Goal: Task Accomplishment & Management: Complete application form

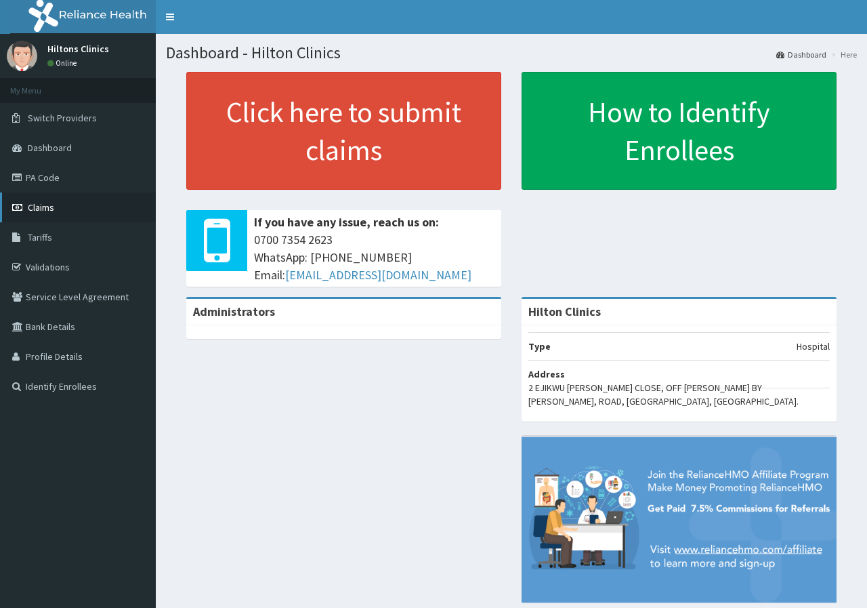
click at [43, 205] on span "Claims" at bounding box center [41, 207] width 26 height 12
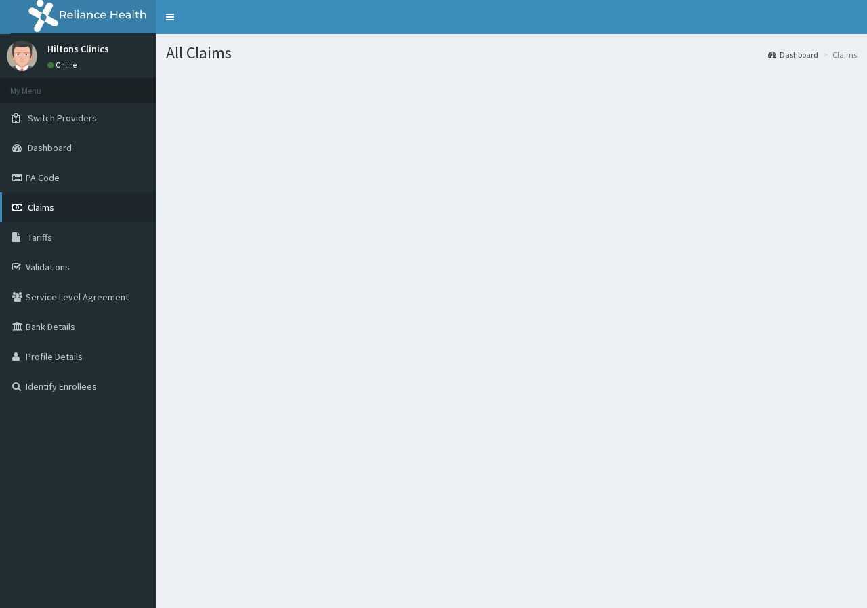
click at [41, 205] on span "Claims" at bounding box center [41, 207] width 26 height 12
click at [48, 210] on span "Claims" at bounding box center [41, 207] width 26 height 12
click at [47, 210] on span "Claims" at bounding box center [41, 207] width 26 height 12
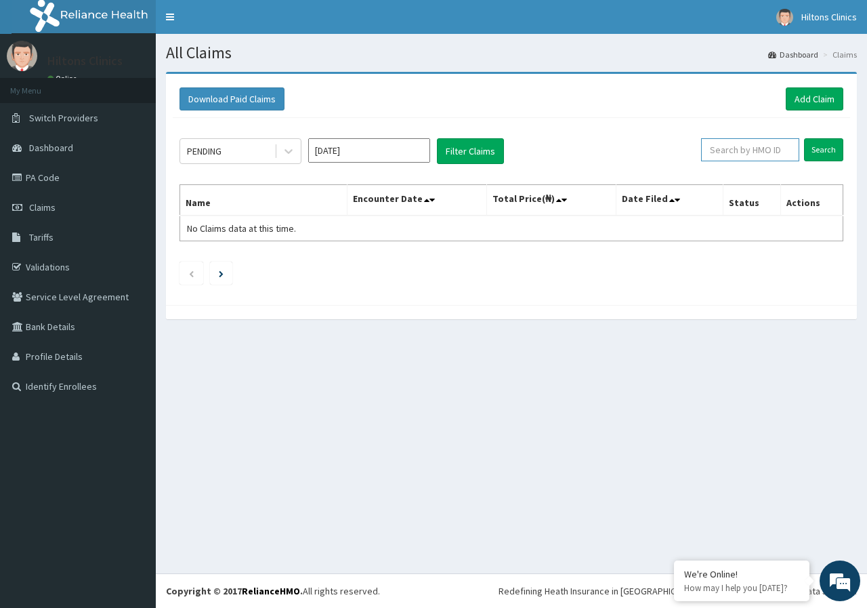
click at [791, 152] on input "text" at bounding box center [750, 149] width 98 height 23
type input "b"
type input "BED/10003/F"
click at [829, 146] on input "Search" at bounding box center [823, 149] width 39 height 23
click at [823, 148] on input "Search" at bounding box center [823, 149] width 39 height 23
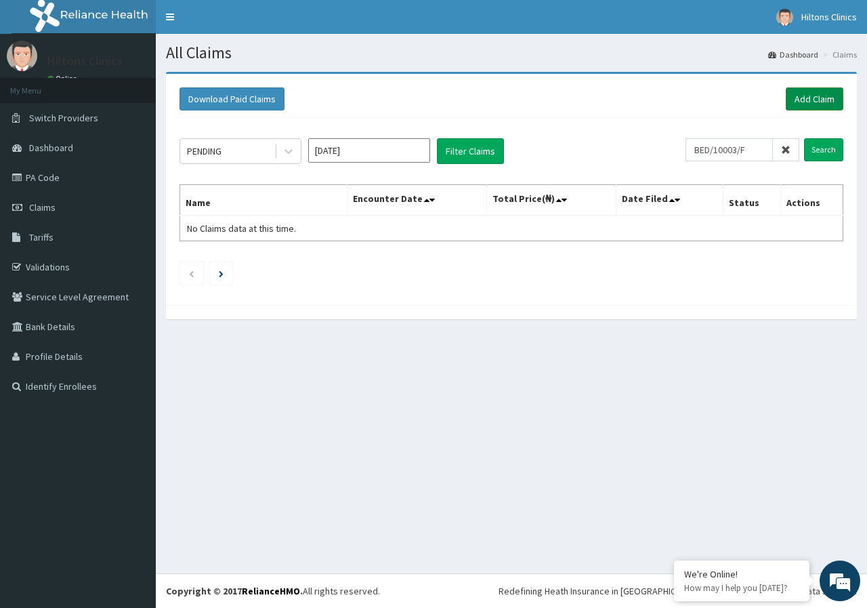
click at [799, 97] on link "Add Claim" at bounding box center [815, 98] width 58 height 23
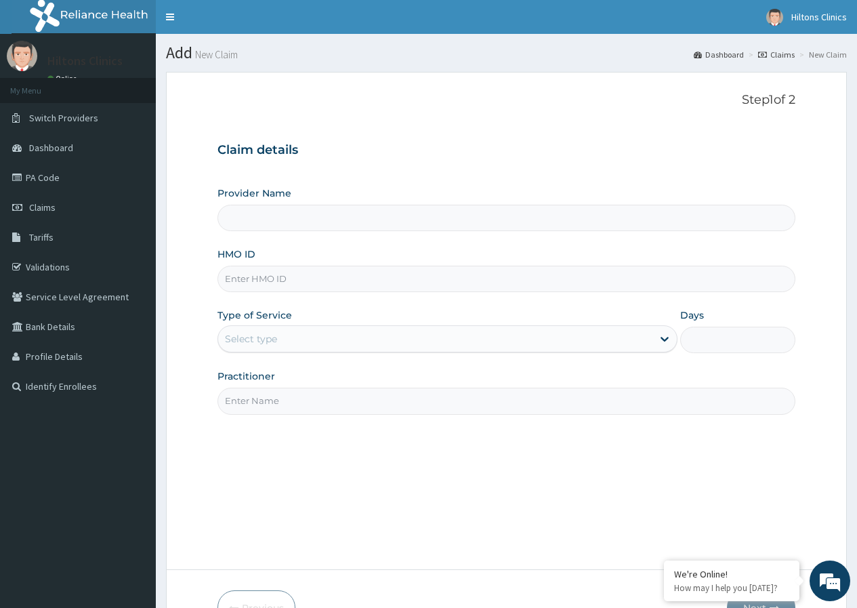
type input "Hilton Clinics"
drag, startPoint x: 290, startPoint y: 274, endPoint x: 281, endPoint y: 272, distance: 9.7
click at [283, 272] on input "HMO ID" at bounding box center [507, 279] width 578 height 26
type input "B"
type input "BGD/10003/F"
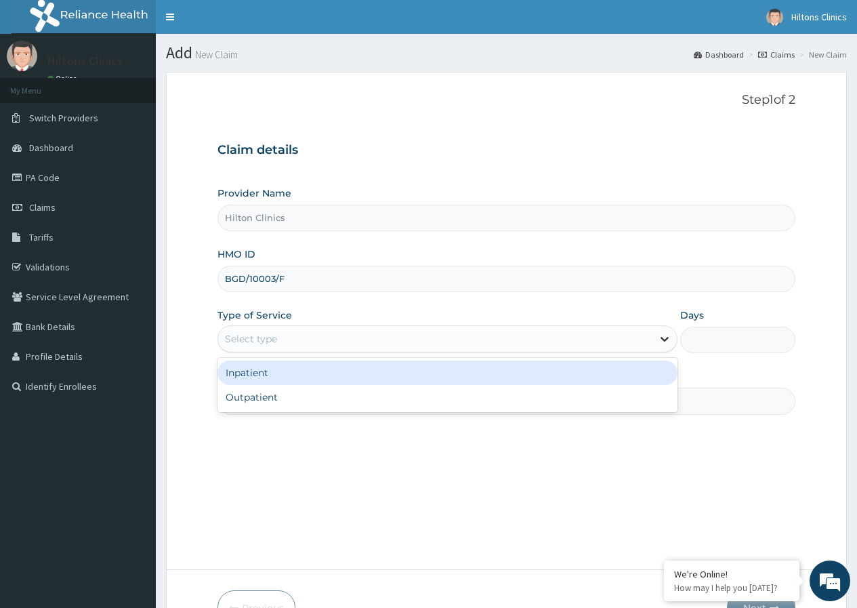
click at [660, 344] on icon at bounding box center [665, 339] width 14 height 14
click at [279, 371] on div "Inpatient" at bounding box center [448, 373] width 460 height 24
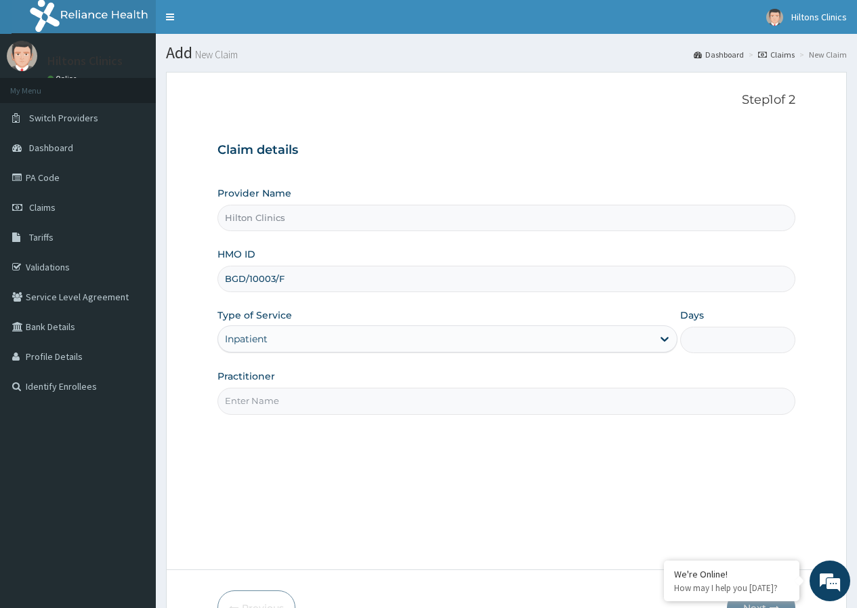
click at [384, 407] on input "Practitioner" at bounding box center [507, 401] width 578 height 26
type input "DR [PERSON_NAME]"
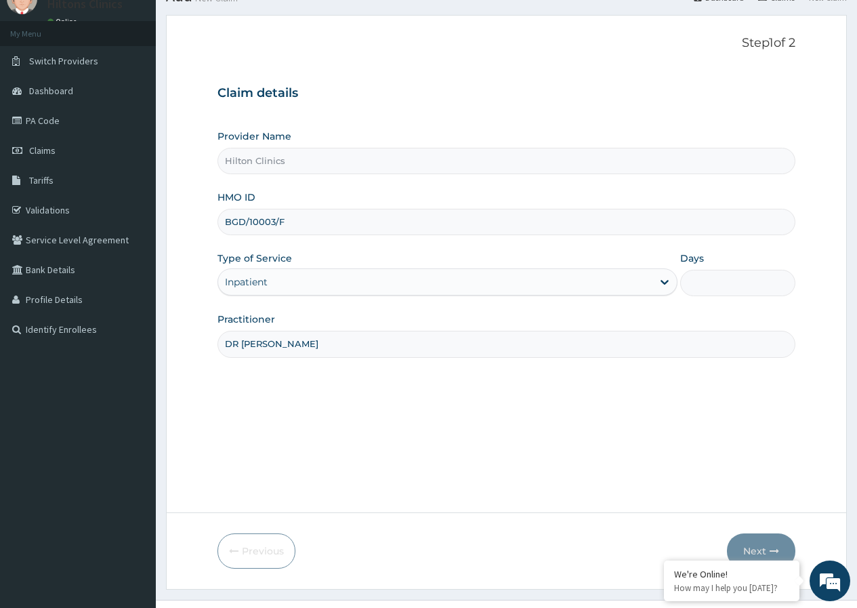
scroll to position [83, 0]
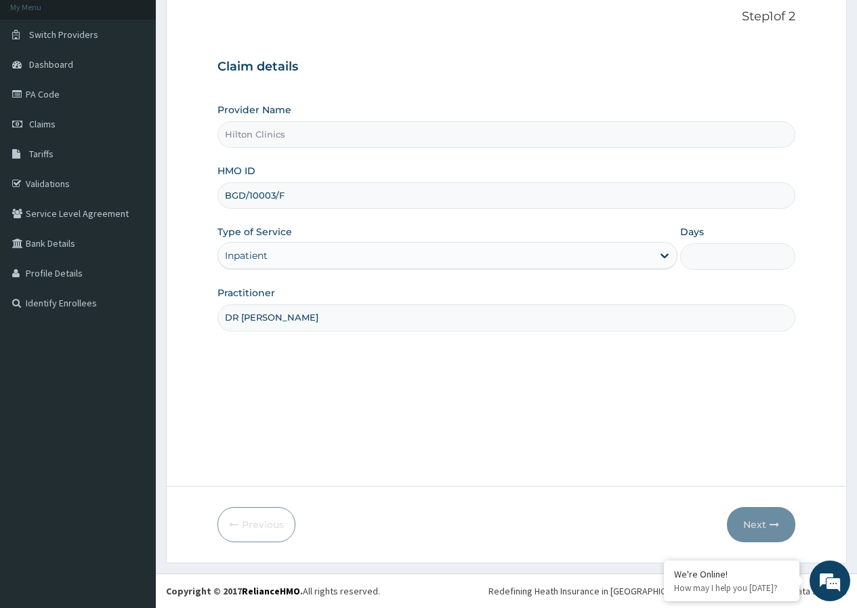
click at [708, 260] on input "Days" at bounding box center [737, 256] width 115 height 26
type input "2"
click at [762, 525] on button "Next" at bounding box center [761, 524] width 68 height 35
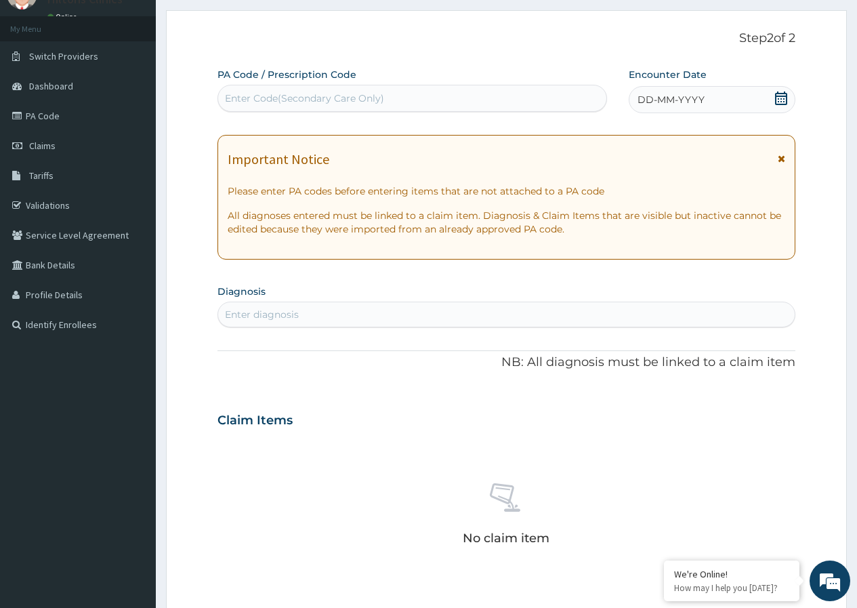
scroll to position [0, 0]
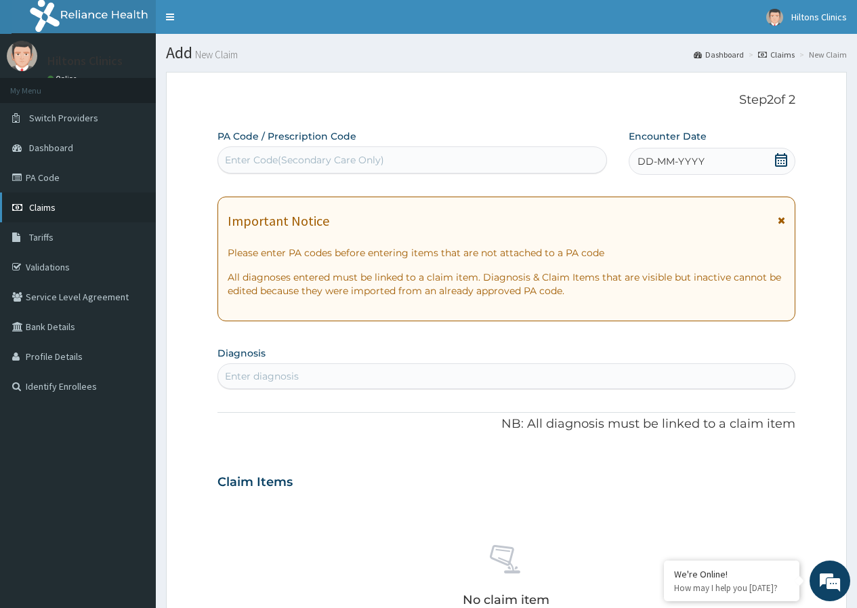
click at [48, 208] on span "Claims" at bounding box center [42, 207] width 26 height 12
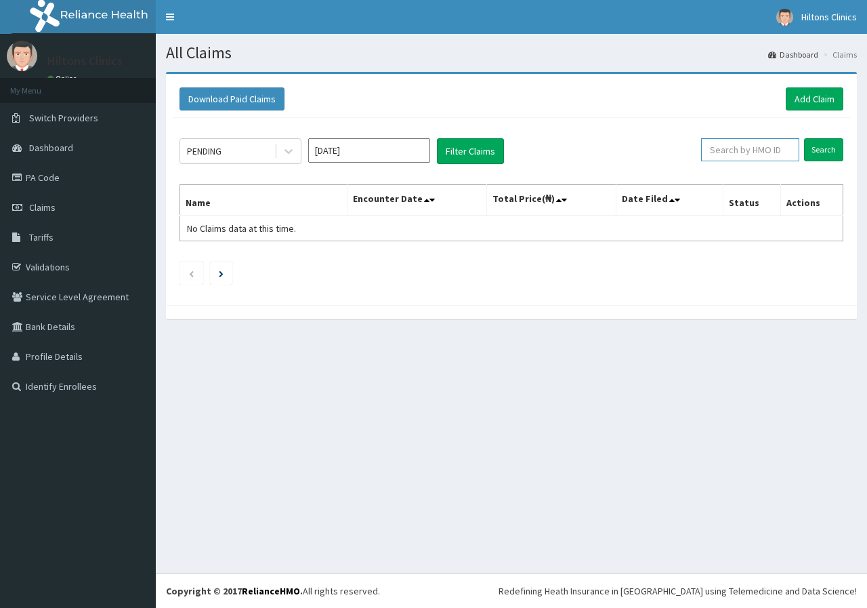
click at [783, 151] on input "text" at bounding box center [750, 149] width 98 height 23
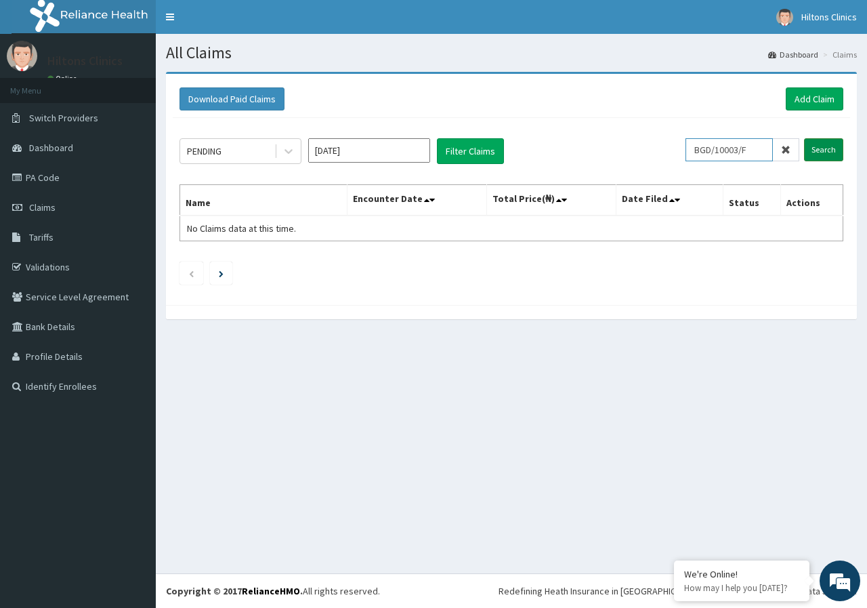
type input "BGD/10003/F"
click at [817, 148] on input "Search" at bounding box center [823, 149] width 39 height 23
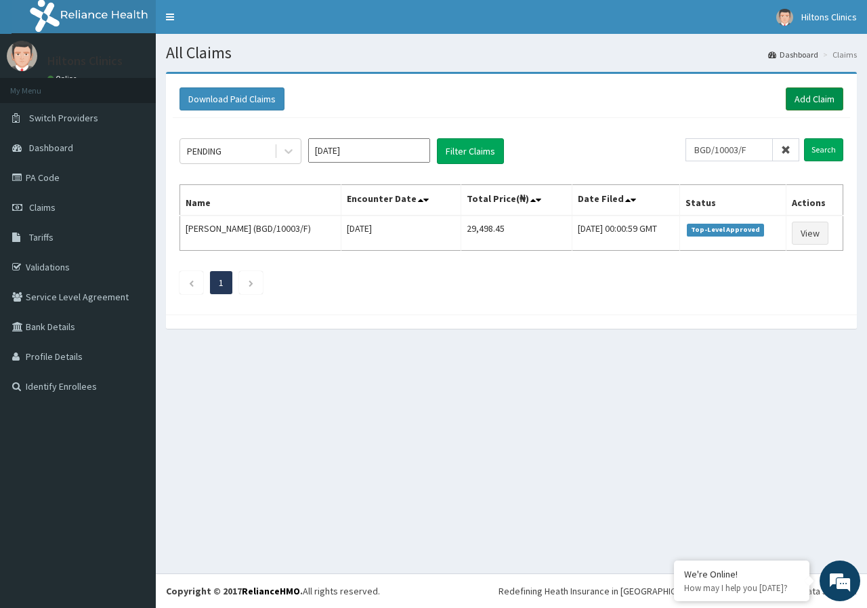
click at [807, 99] on link "Add Claim" at bounding box center [815, 98] width 58 height 23
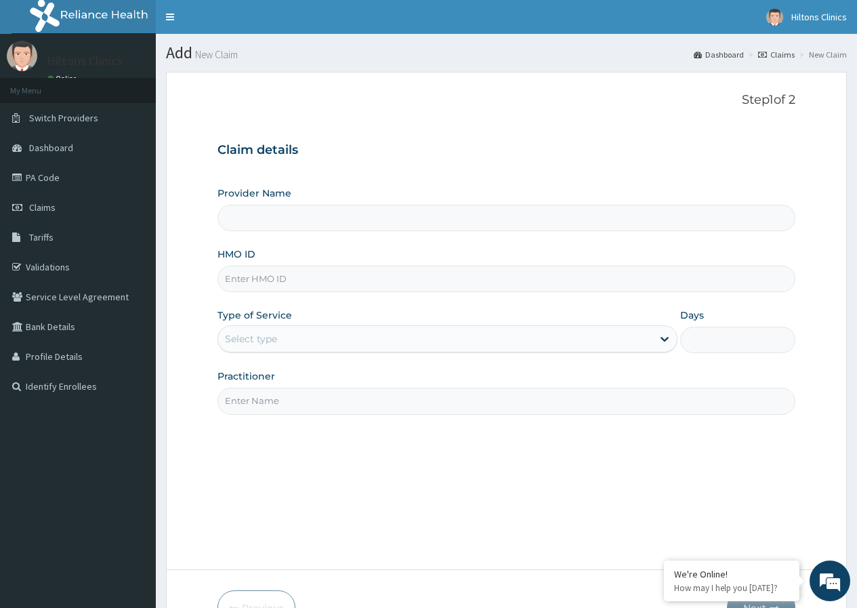
click at [297, 281] on input "HMO ID" at bounding box center [507, 279] width 578 height 26
type input "Hilton Clinics"
type input "BGD/10003/F"
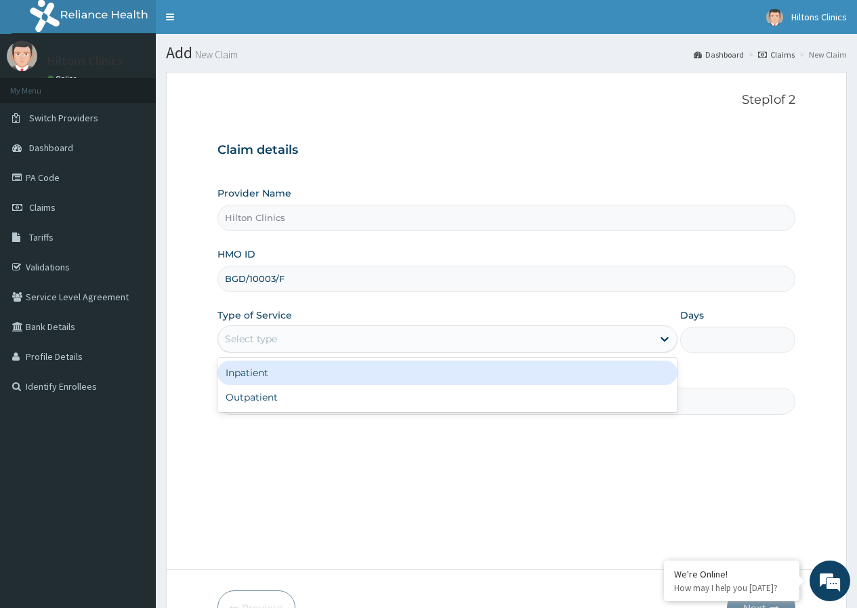
click at [515, 342] on div "Select type" at bounding box center [435, 339] width 434 height 22
click at [297, 373] on div "Inpatient" at bounding box center [448, 373] width 460 height 24
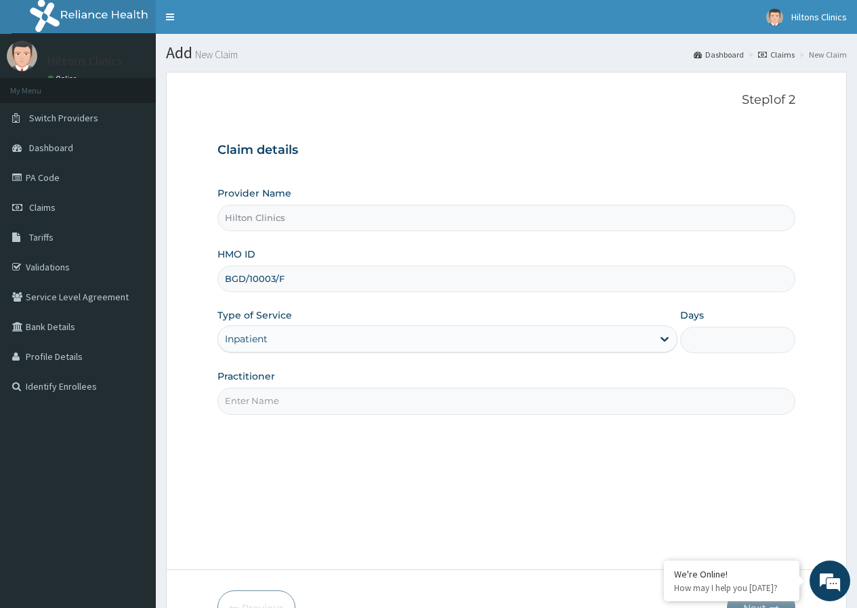
click at [719, 342] on input "Days" at bounding box center [737, 340] width 115 height 26
type input "2"
click at [478, 398] on input "Practitioner" at bounding box center [507, 401] width 578 height 26
type input "DR [PERSON_NAME]"
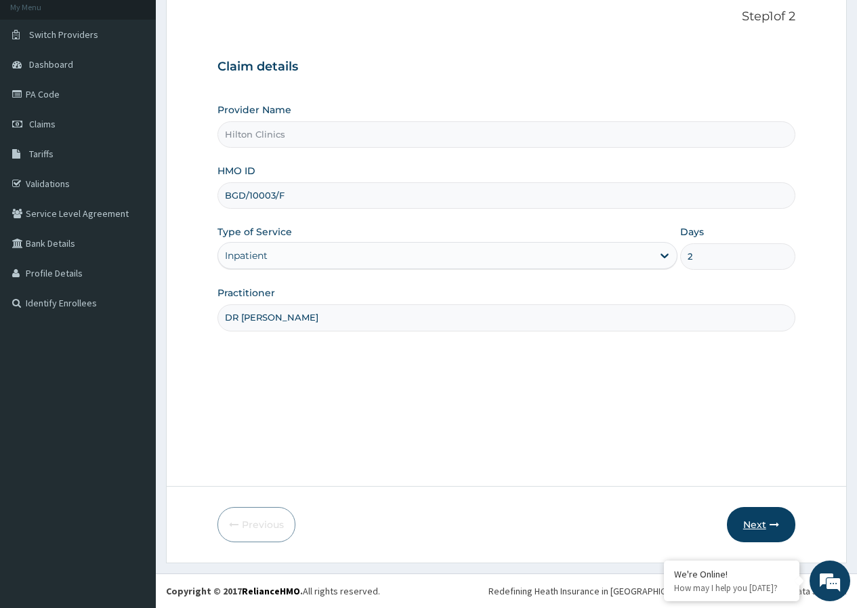
click at [771, 521] on icon "button" at bounding box center [774, 524] width 9 height 9
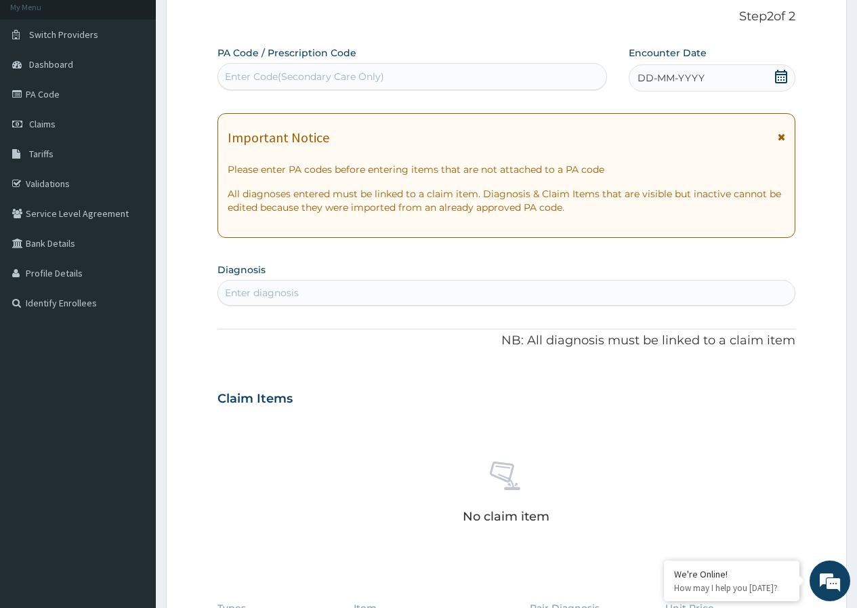
click at [780, 75] on icon at bounding box center [782, 77] width 14 height 14
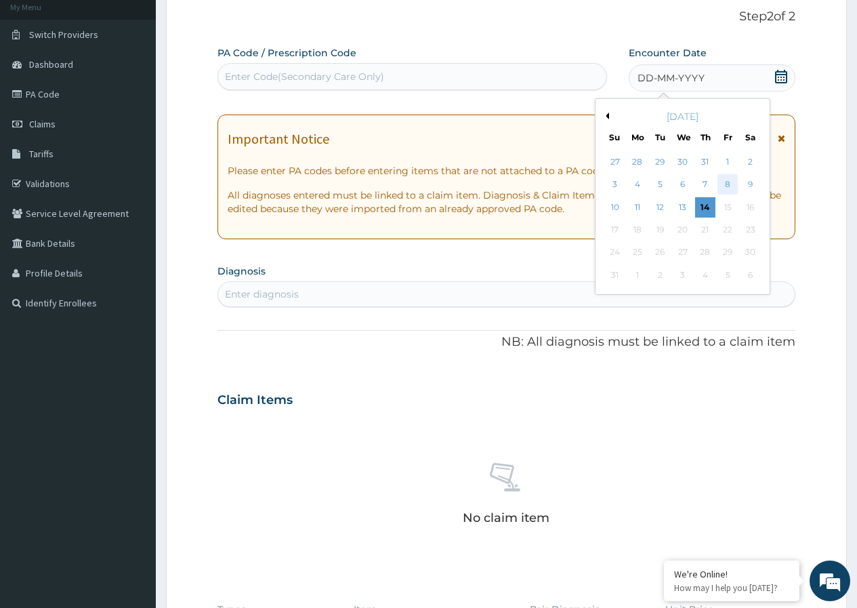
click at [725, 185] on div "8" at bounding box center [728, 185] width 20 height 20
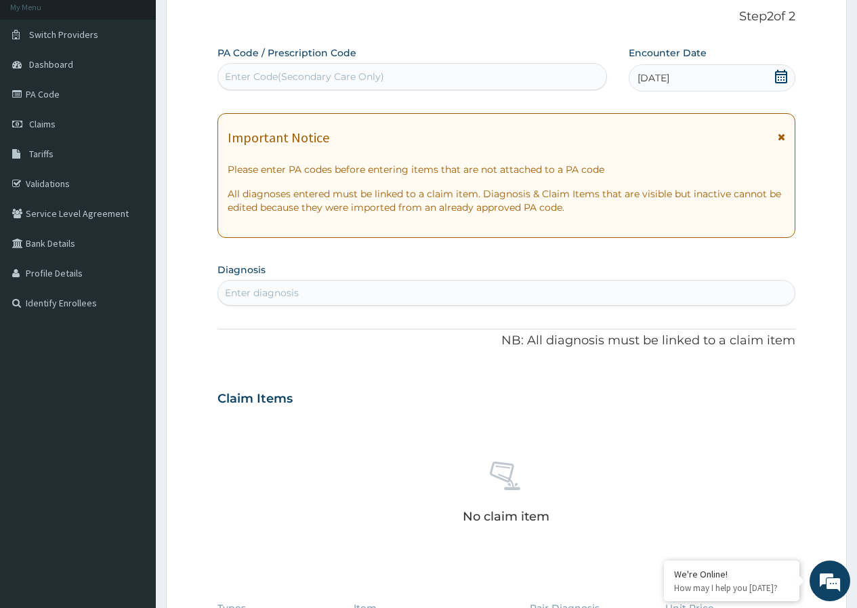
click at [300, 75] on div "Enter Code(Secondary Care Only)" at bounding box center [304, 77] width 159 height 14
click at [304, 293] on div "Enter diagnosis" at bounding box center [506, 293] width 577 height 22
click at [46, 92] on link "PA Code" at bounding box center [78, 94] width 156 height 30
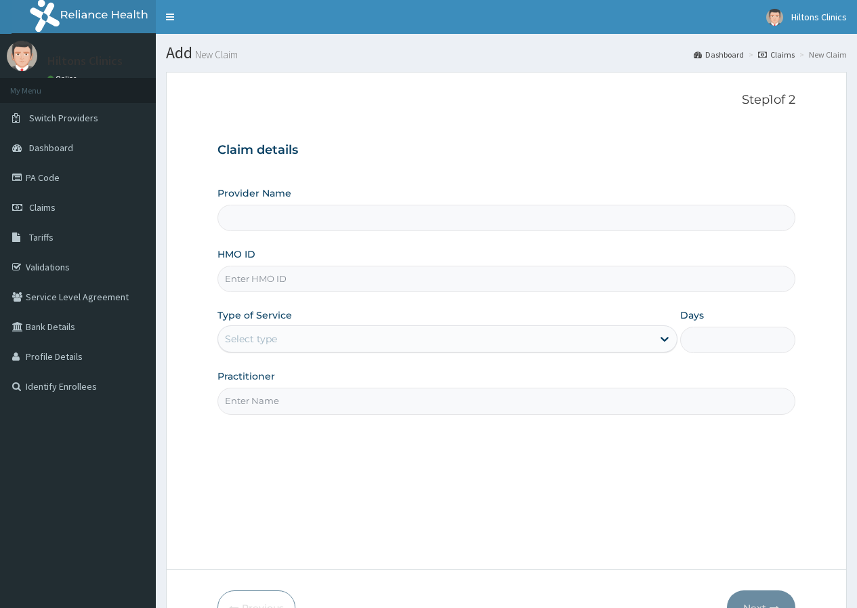
type input "Hilton Clinics"
click at [304, 283] on input "HMO ID" at bounding box center [507, 279] width 578 height 26
type input "VAG/10030/F"
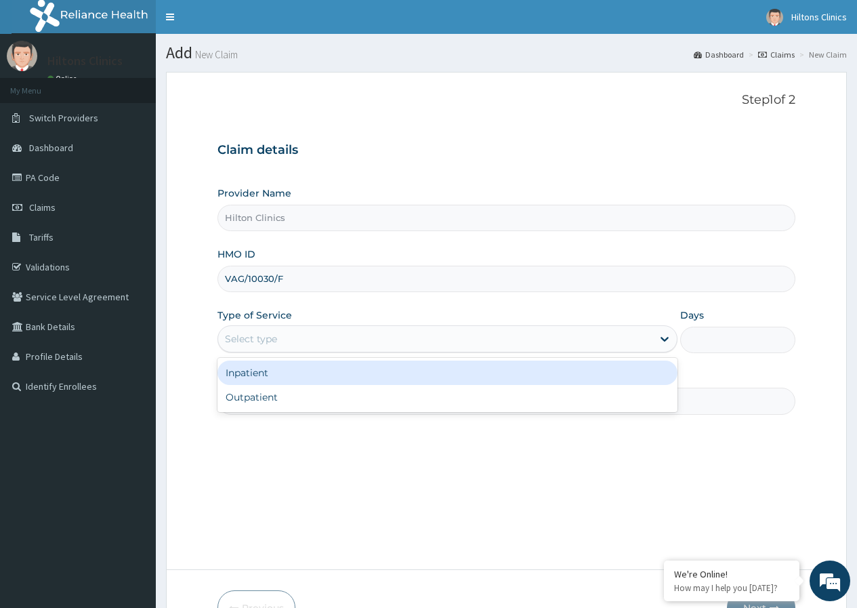
click at [376, 337] on div "Select type" at bounding box center [435, 339] width 434 height 22
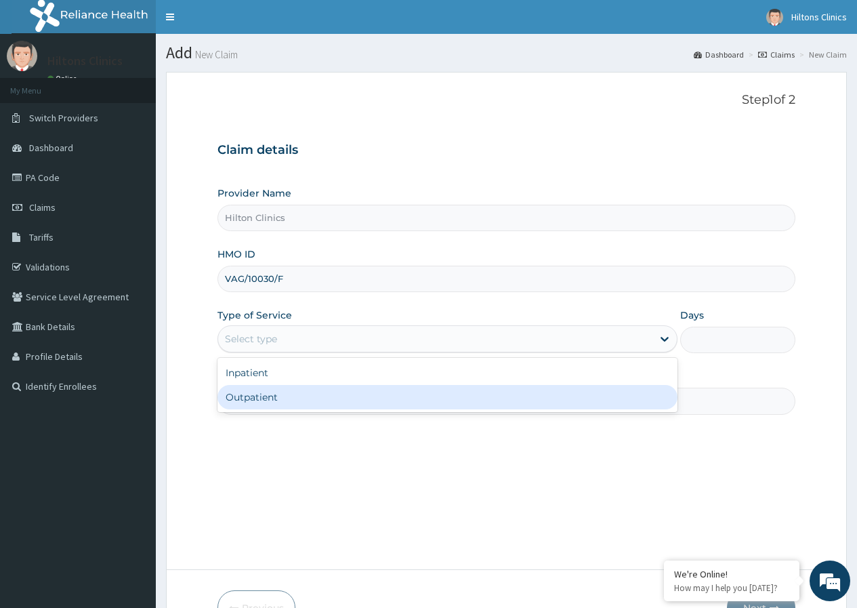
drag, startPoint x: 289, startPoint y: 395, endPoint x: 297, endPoint y: 391, distance: 8.5
click at [291, 395] on div "Outpatient" at bounding box center [448, 397] width 460 height 24
type input "1"
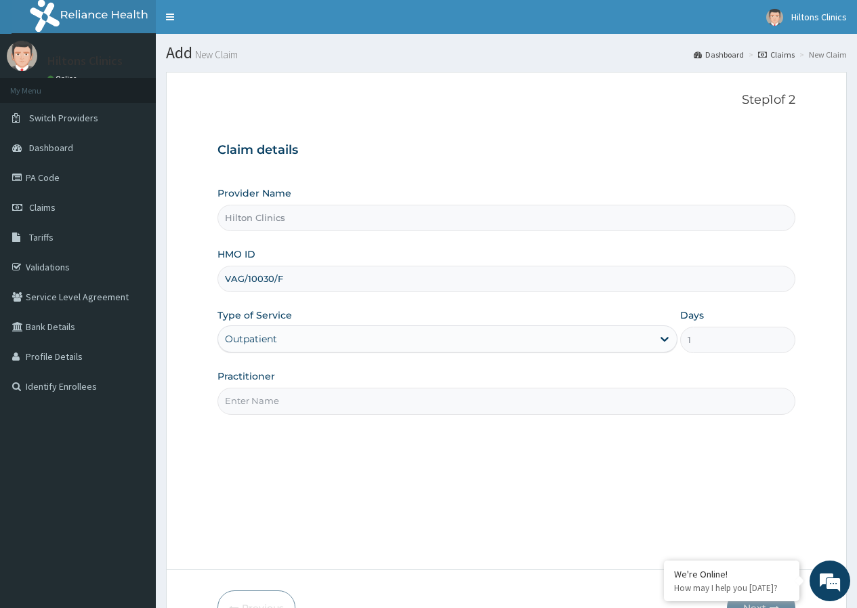
click at [399, 406] on input "Practitioner" at bounding box center [507, 401] width 578 height 26
type input "DR [PERSON_NAME]"
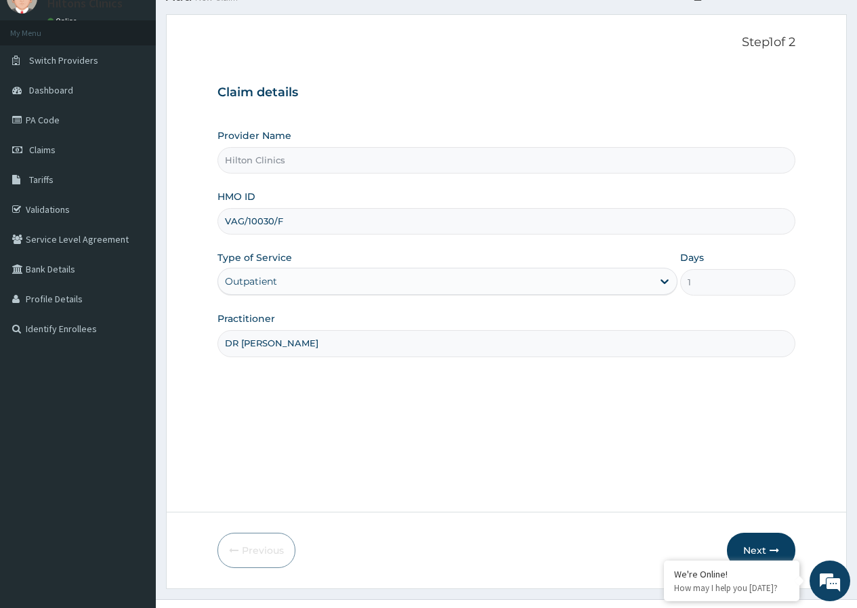
scroll to position [83, 0]
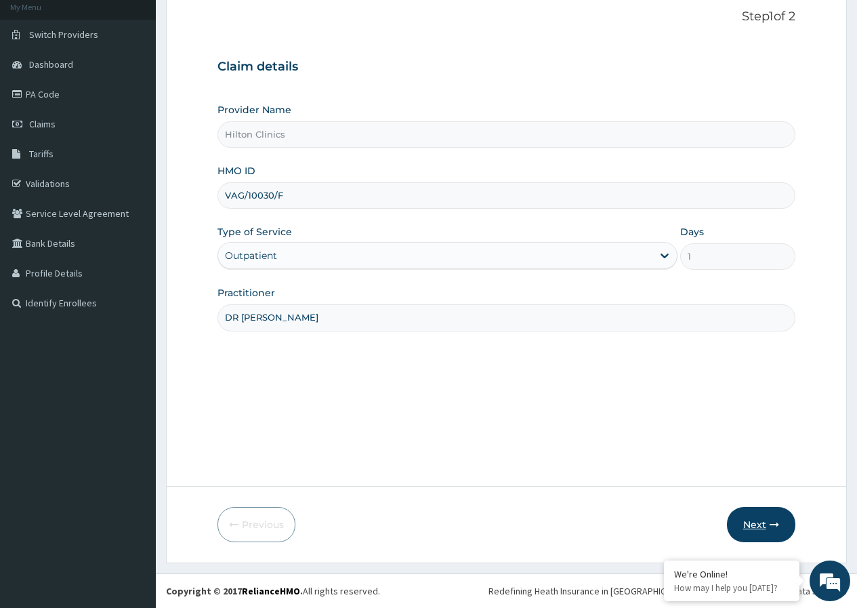
click at [760, 530] on button "Next" at bounding box center [761, 524] width 68 height 35
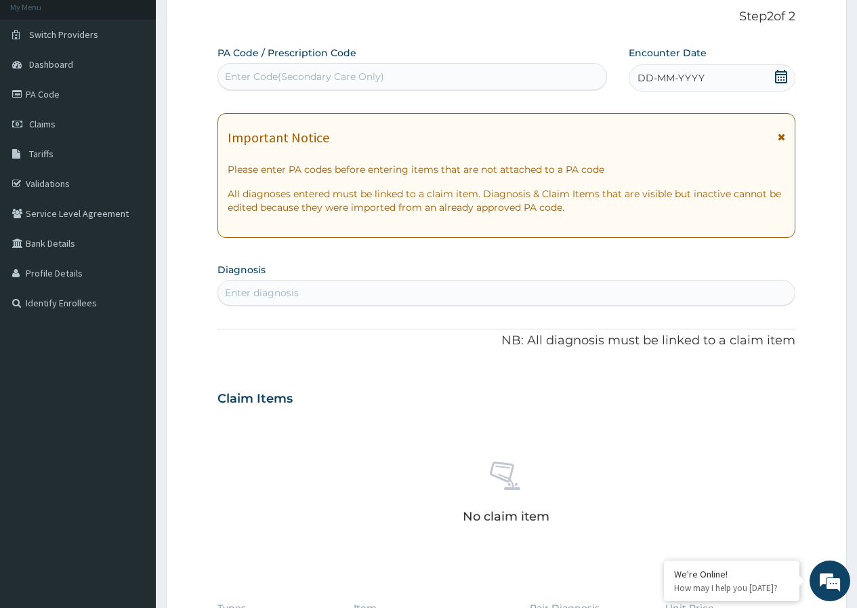
click at [781, 73] on icon at bounding box center [782, 77] width 14 height 14
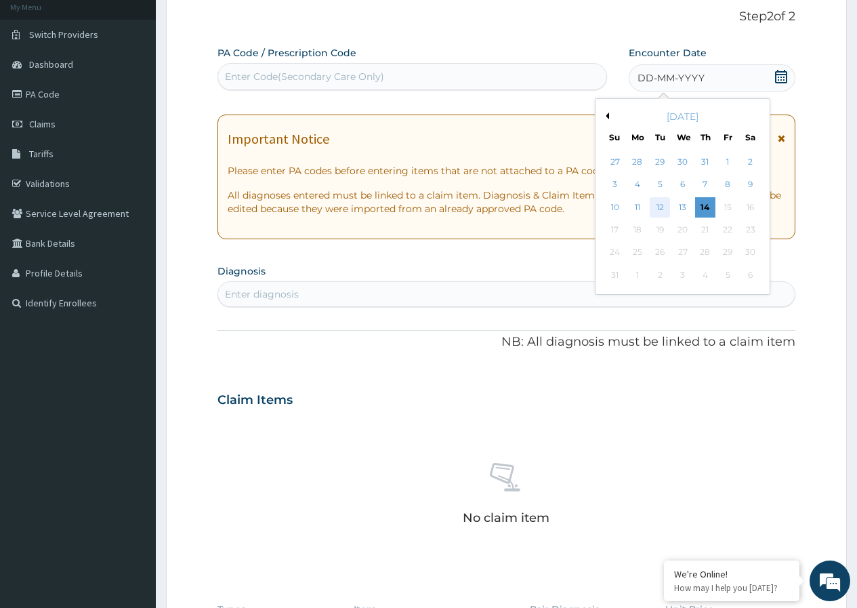
click at [662, 207] on div "12" at bounding box center [660, 207] width 20 height 20
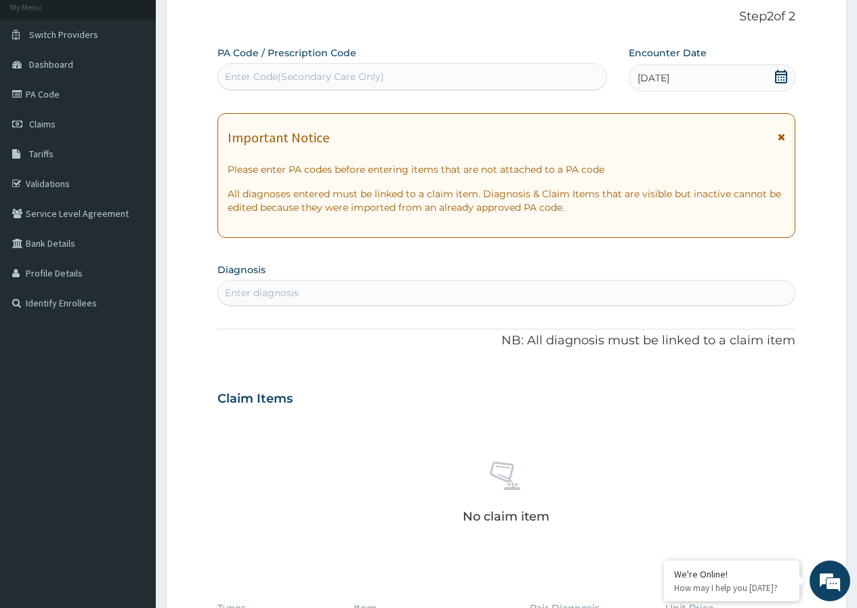
click at [300, 289] on div "Enter diagnosis" at bounding box center [506, 293] width 577 height 22
type input "A"
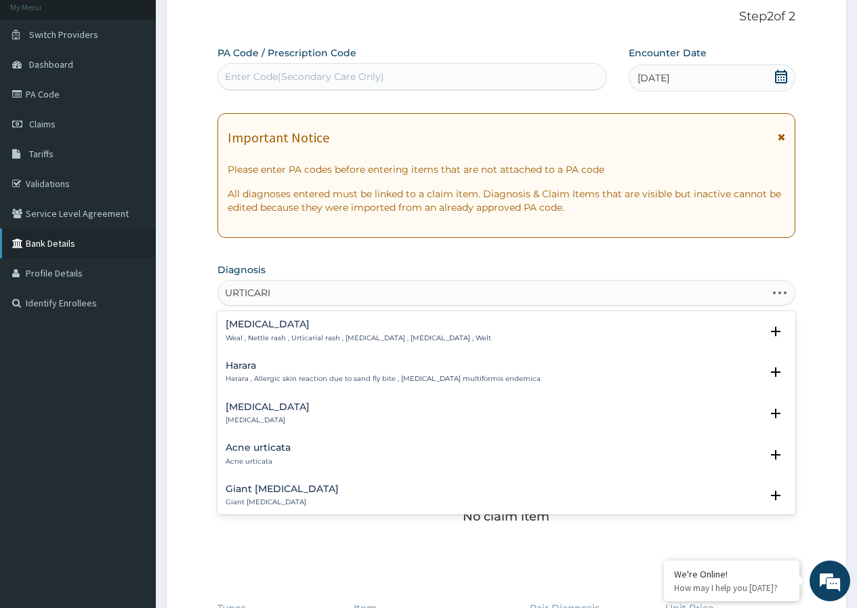
type input "[MEDICAL_DATA]"
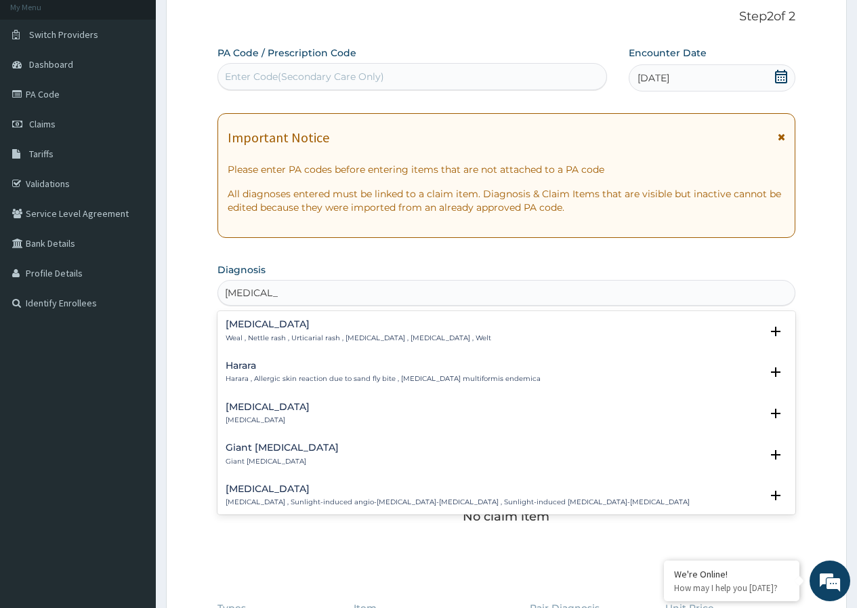
click at [239, 417] on p "[MEDICAL_DATA]" at bounding box center [268, 419] width 84 height 9
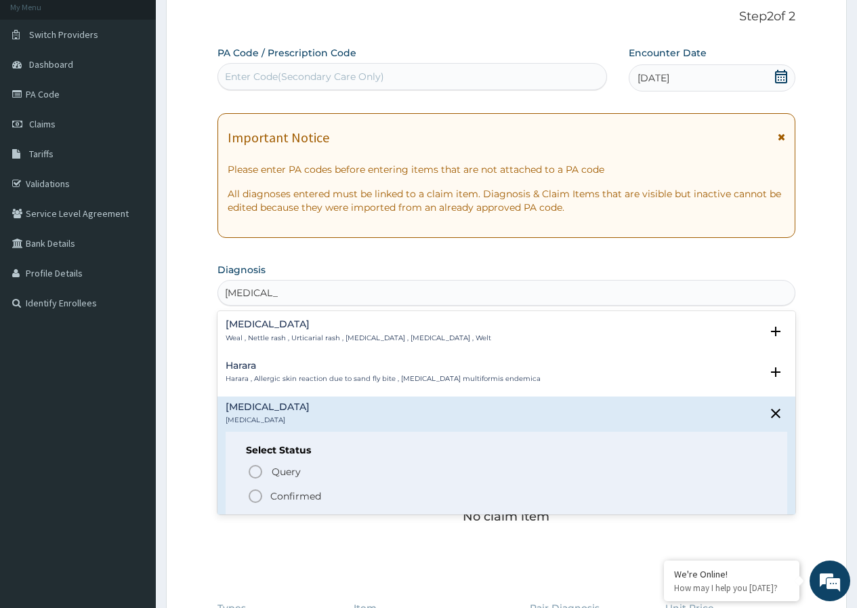
click at [293, 492] on p "Confirmed" at bounding box center [295, 496] width 51 height 14
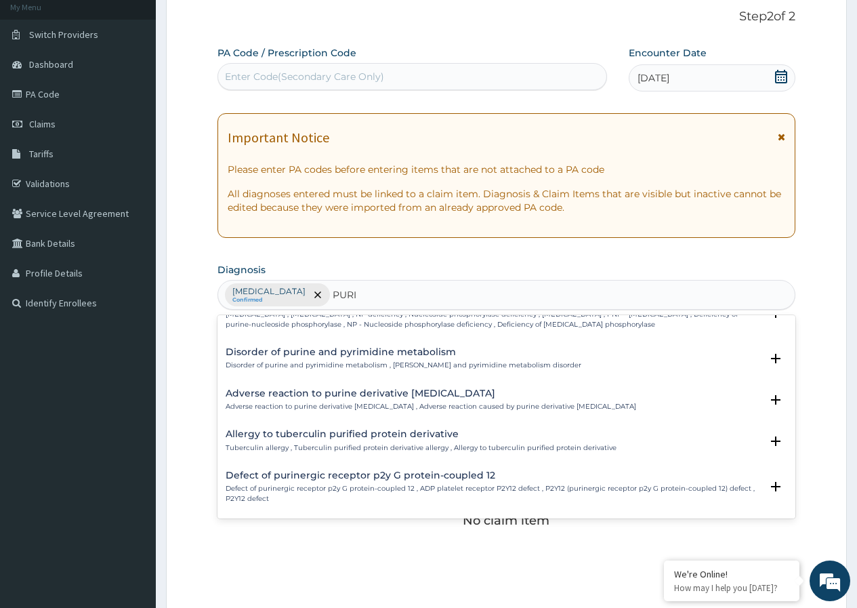
scroll to position [211, 0]
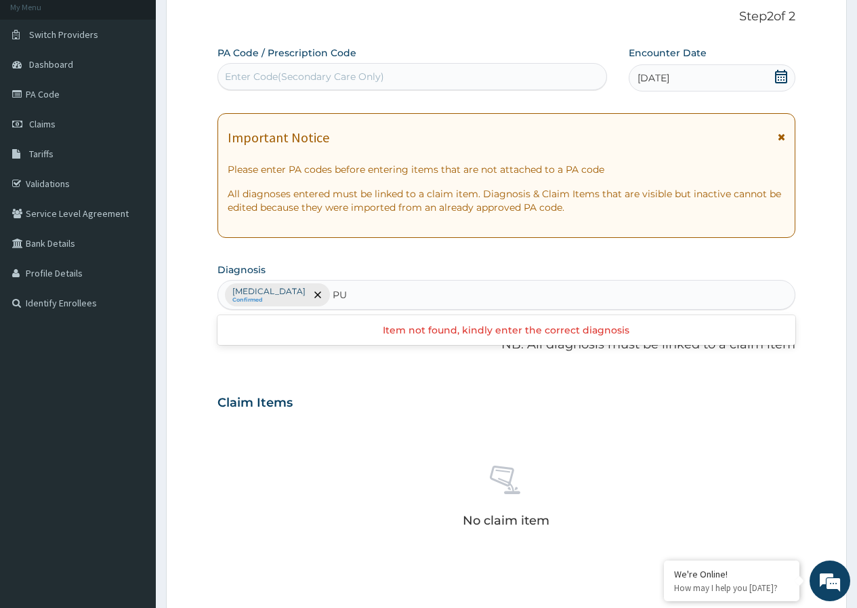
type input "P"
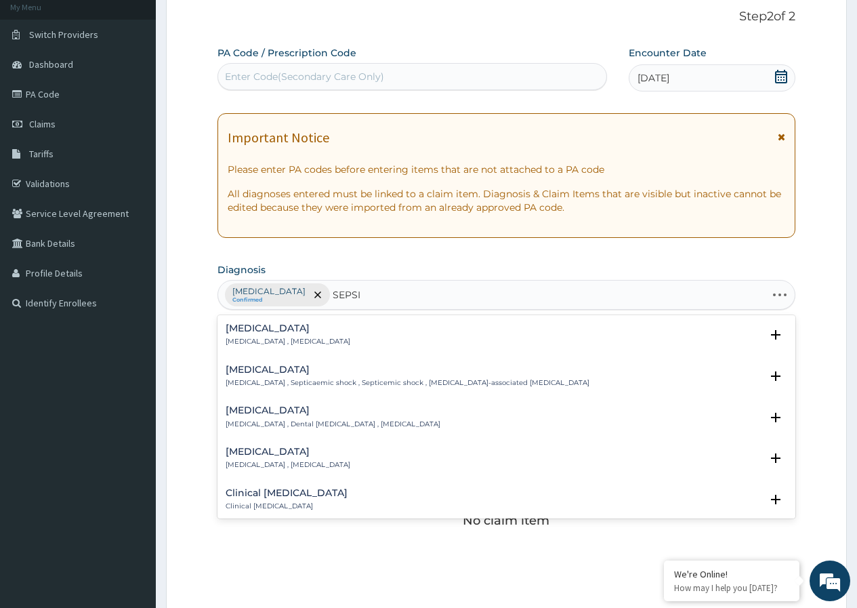
type input "[MEDICAL_DATA]"
click at [270, 333] on h4 "Sepsis" at bounding box center [288, 328] width 125 height 10
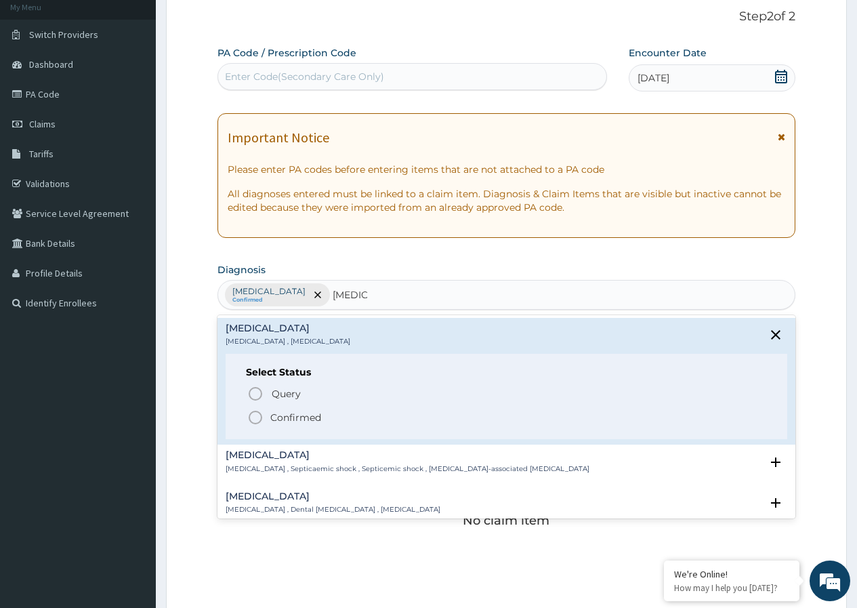
click at [271, 417] on p "Confirmed" at bounding box center [295, 418] width 51 height 14
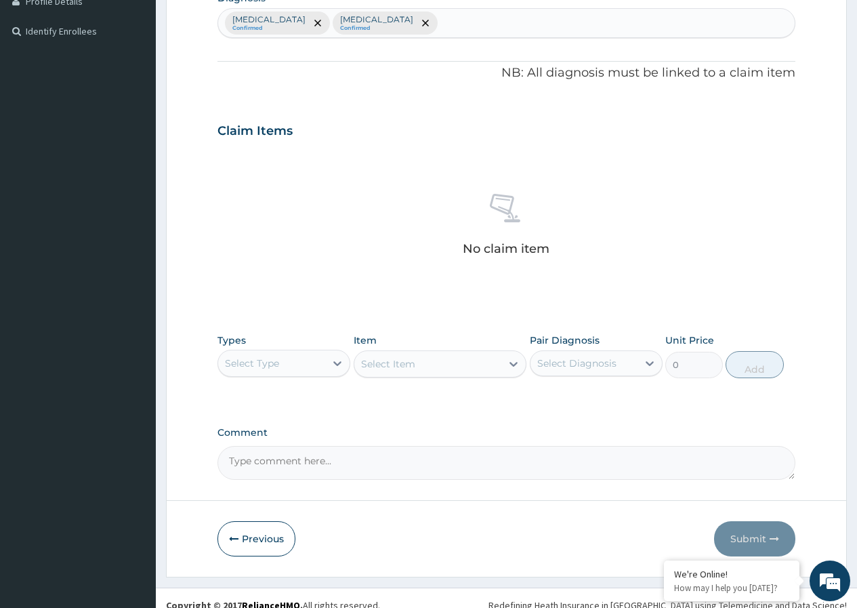
scroll to position [356, 0]
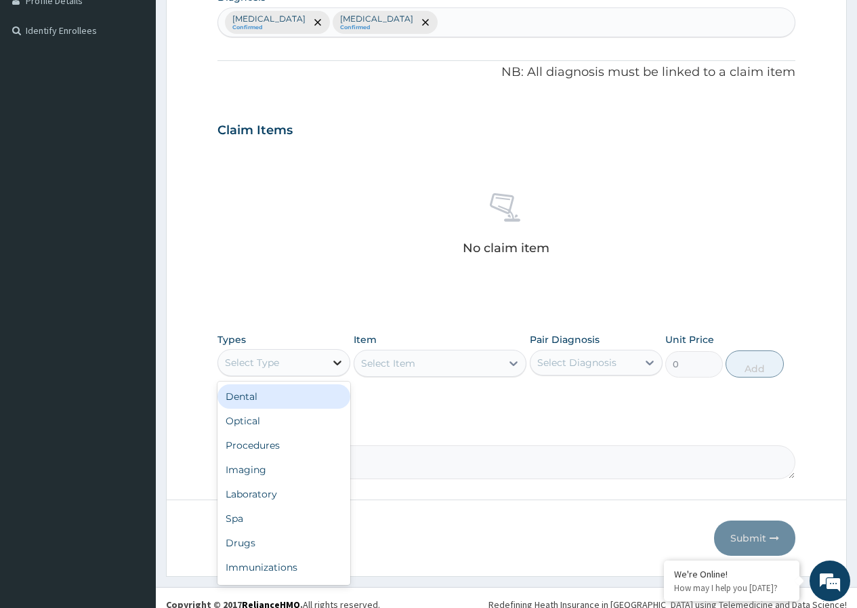
click at [342, 360] on icon at bounding box center [338, 363] width 14 height 14
drag, startPoint x: 279, startPoint y: 445, endPoint x: 297, endPoint y: 432, distance: 22.4
click at [282, 444] on div "Procedures" at bounding box center [284, 445] width 133 height 24
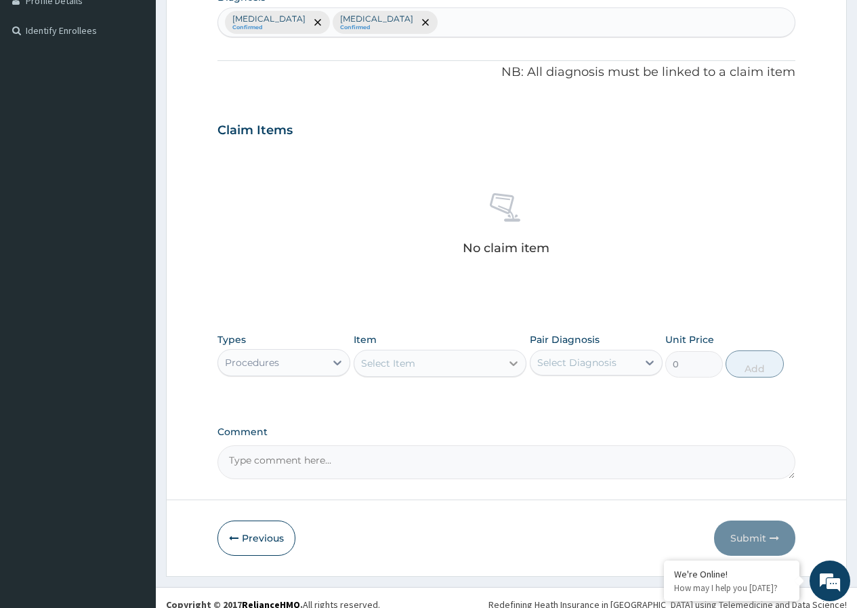
click at [516, 367] on icon at bounding box center [514, 363] width 14 height 14
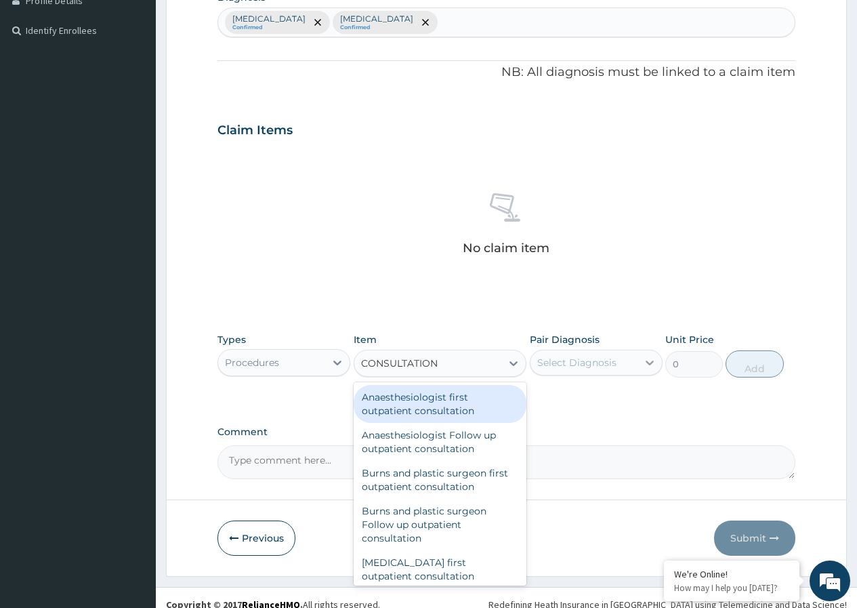
type input "CONSULTATION"
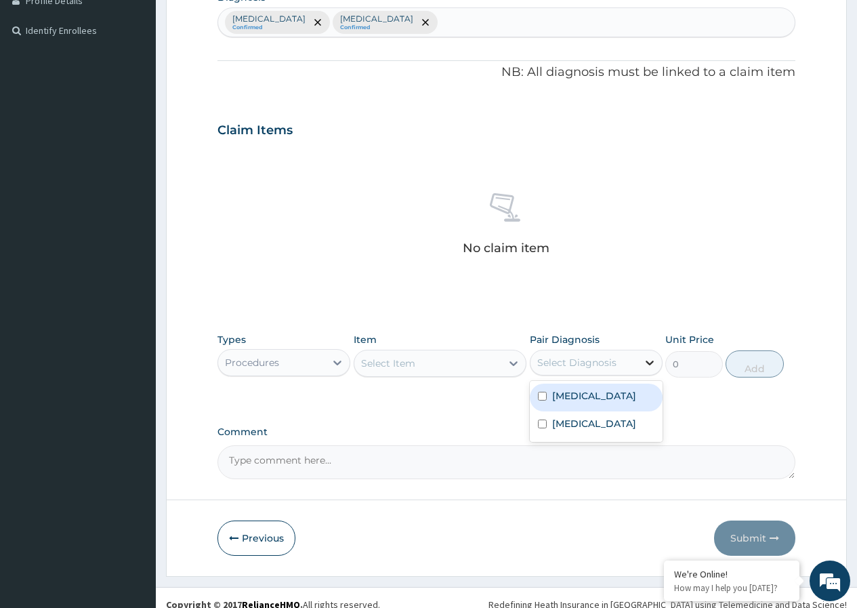
click at [653, 363] on icon at bounding box center [650, 363] width 14 height 14
click at [560, 400] on label "Urticaria" at bounding box center [594, 396] width 84 height 14
checkbox input "true"
click at [562, 423] on label "Sepsis" at bounding box center [594, 424] width 84 height 14
checkbox input "true"
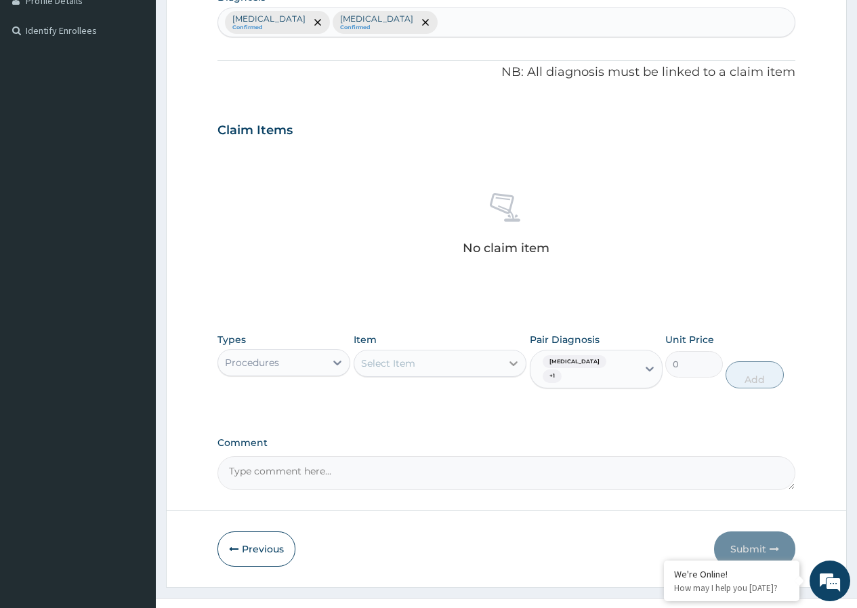
click at [514, 358] on icon at bounding box center [514, 363] width 14 height 14
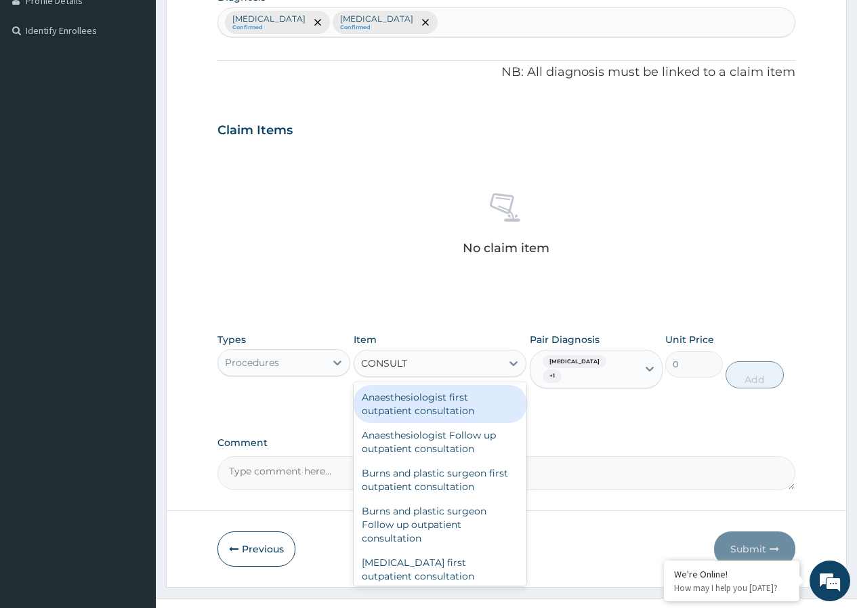
type input "CONSULTA"
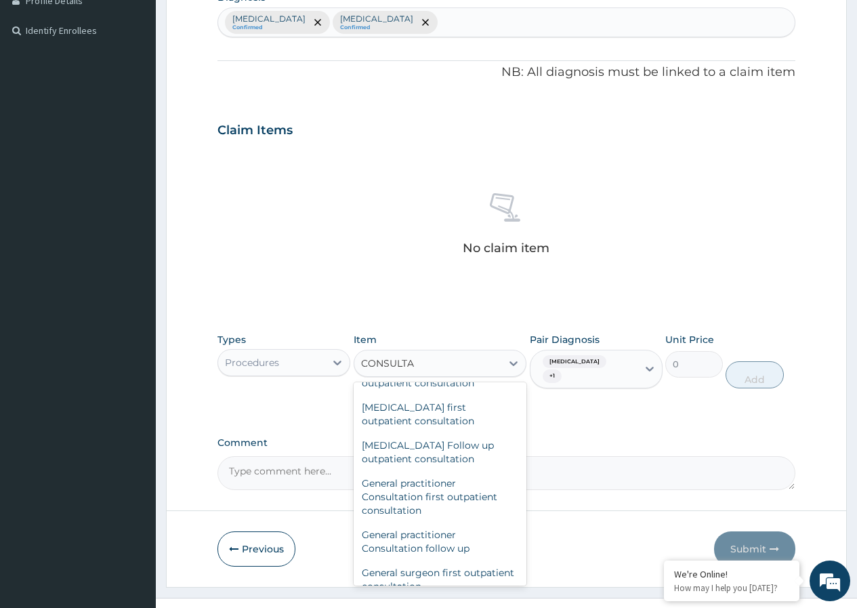
scroll to position [708, 0]
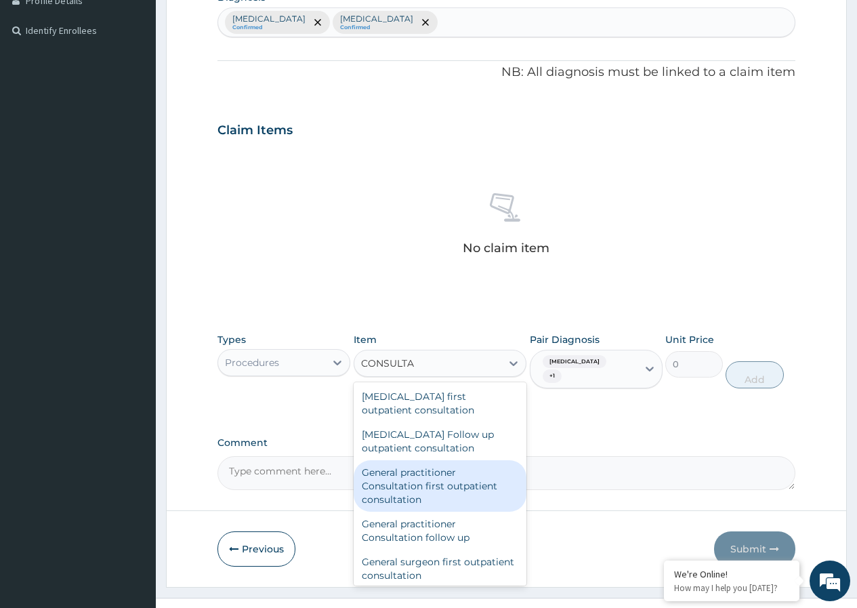
click at [414, 493] on div "General practitioner Consultation first outpatient consultation" at bounding box center [440, 486] width 173 height 52
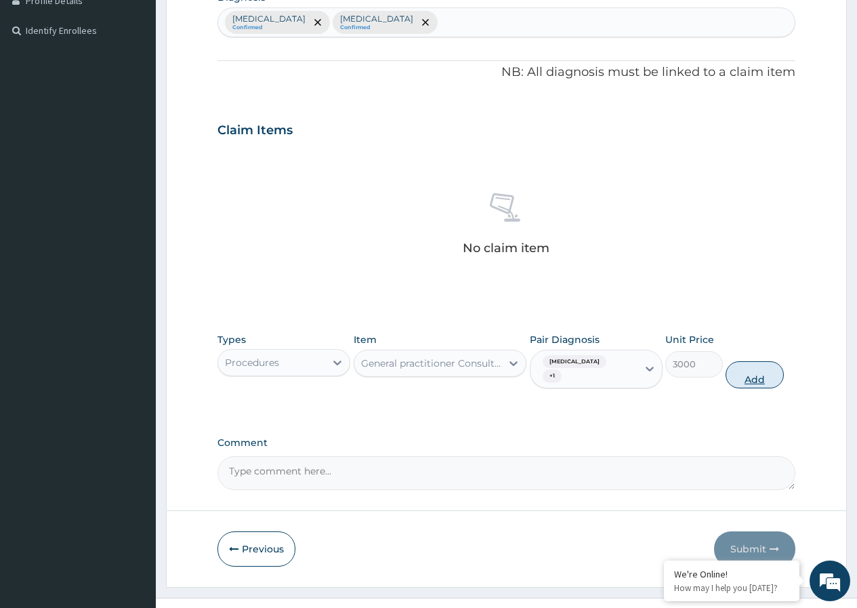
click at [752, 369] on button "Add" at bounding box center [755, 374] width 58 height 27
type input "0"
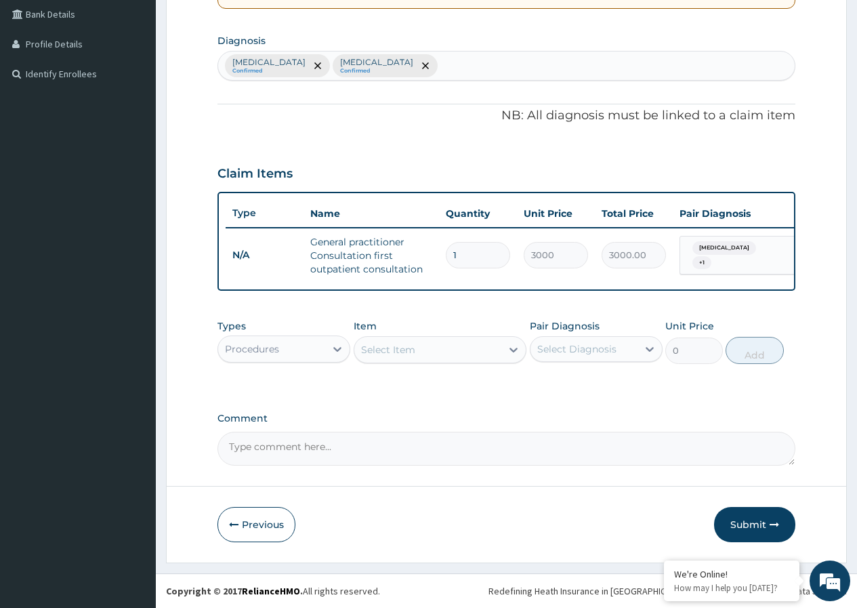
scroll to position [323, 0]
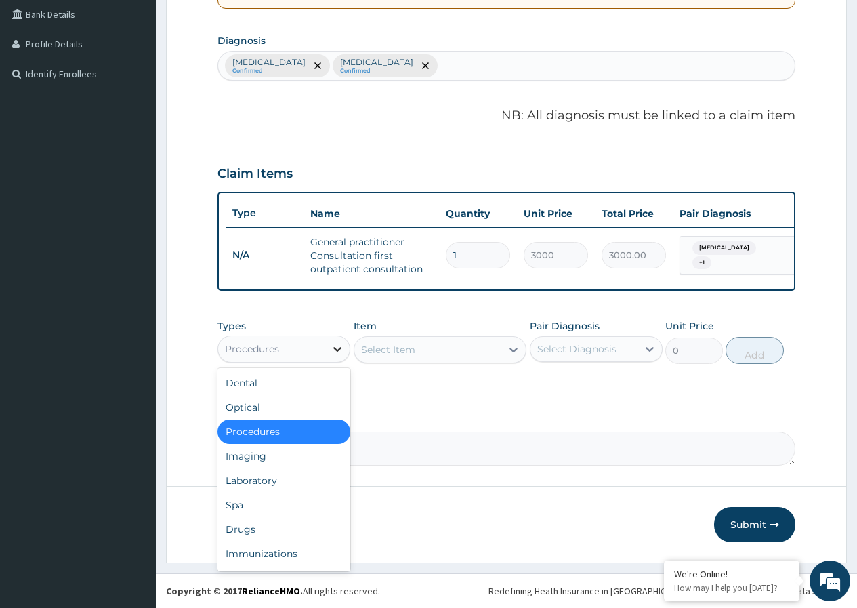
click at [333, 350] on icon at bounding box center [338, 349] width 14 height 14
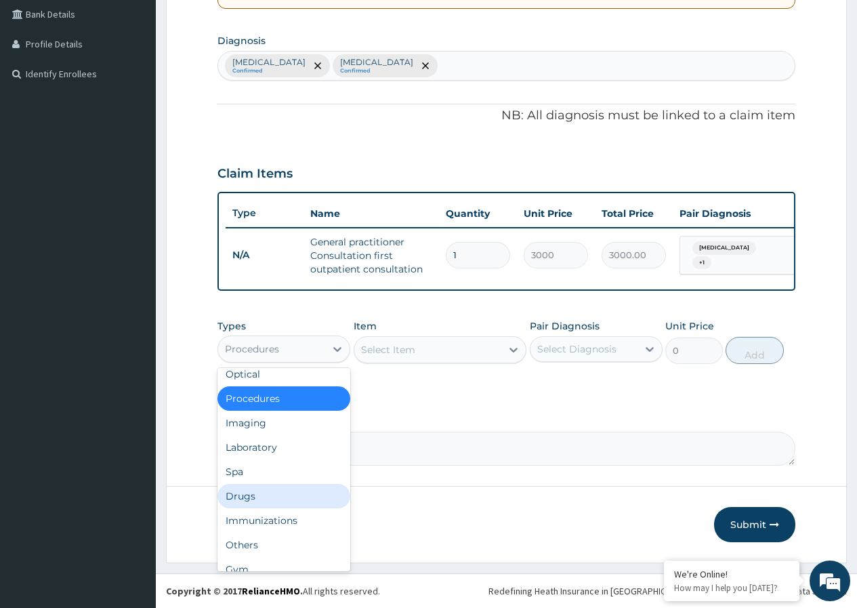
scroll to position [27, 0]
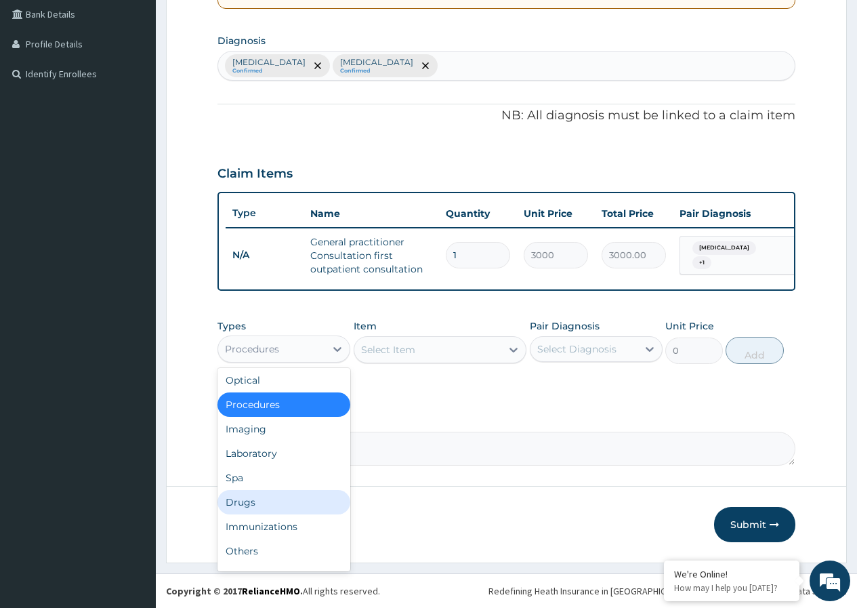
click at [326, 503] on div "Drugs" at bounding box center [284, 502] width 133 height 24
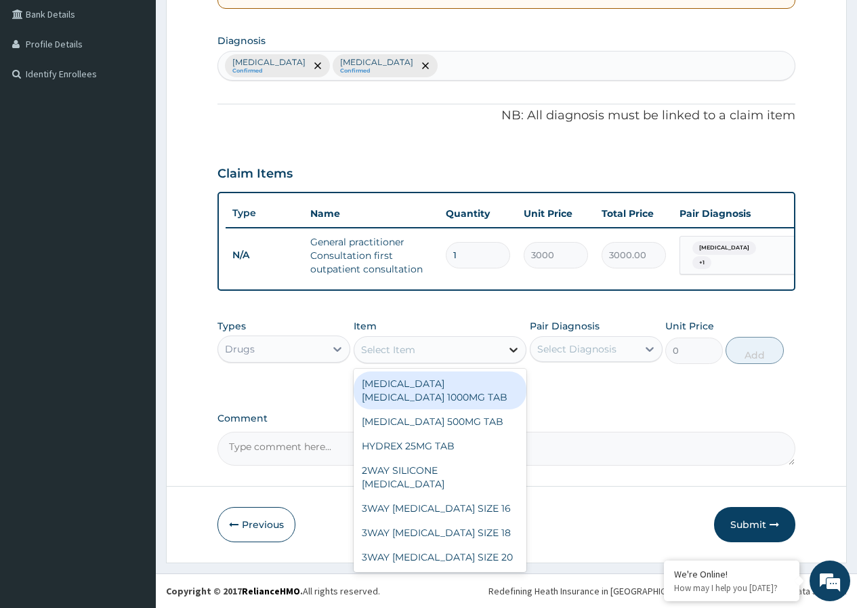
click at [511, 350] on icon at bounding box center [514, 350] width 14 height 14
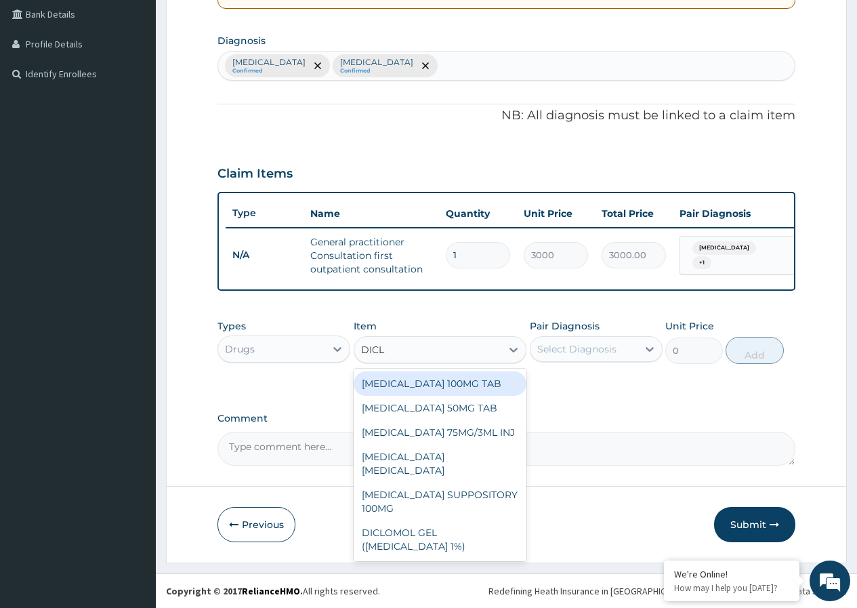
type input "DICLO"
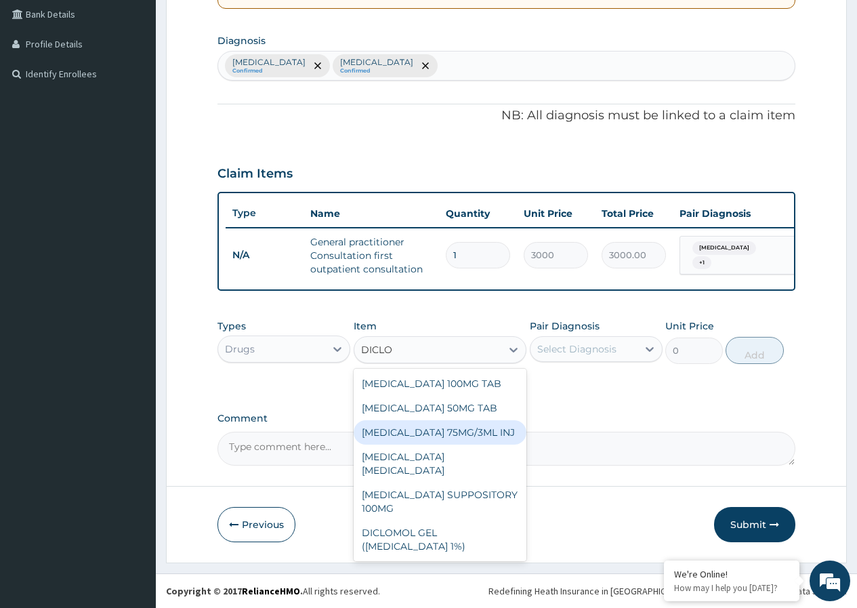
click at [448, 431] on div "DICLOFENAC 75MG/3ML INJ" at bounding box center [440, 432] width 173 height 24
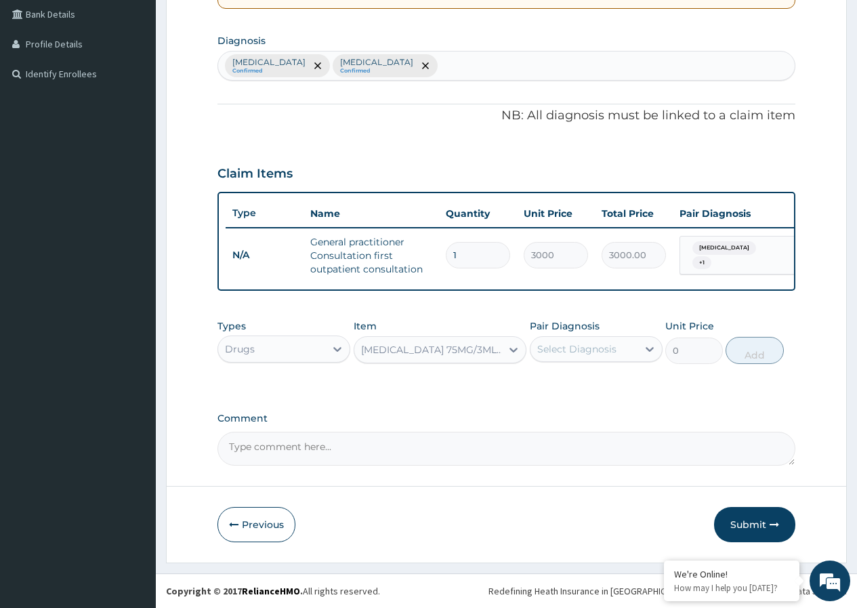
type input "700"
click at [649, 352] on icon at bounding box center [650, 349] width 14 height 14
click at [564, 387] on label "Urticaria" at bounding box center [594, 382] width 84 height 14
checkbox input "true"
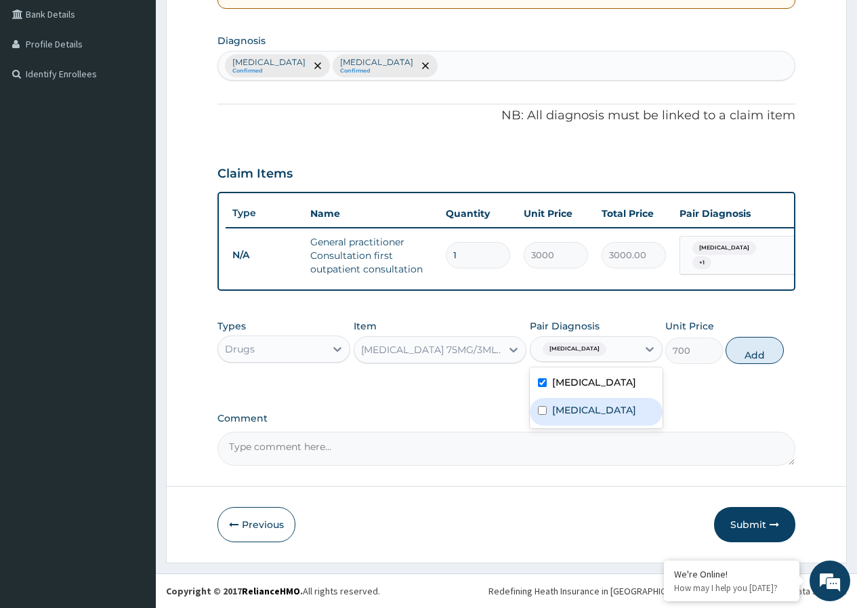
click at [552, 422] on div "Sepsis" at bounding box center [596, 412] width 133 height 28
checkbox input "true"
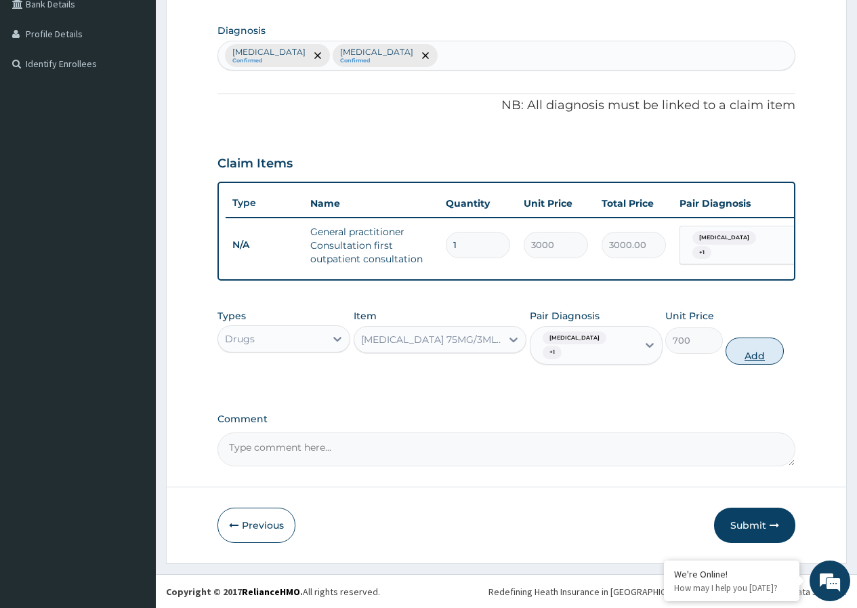
click at [762, 352] on button "Add" at bounding box center [755, 350] width 58 height 27
type input "0"
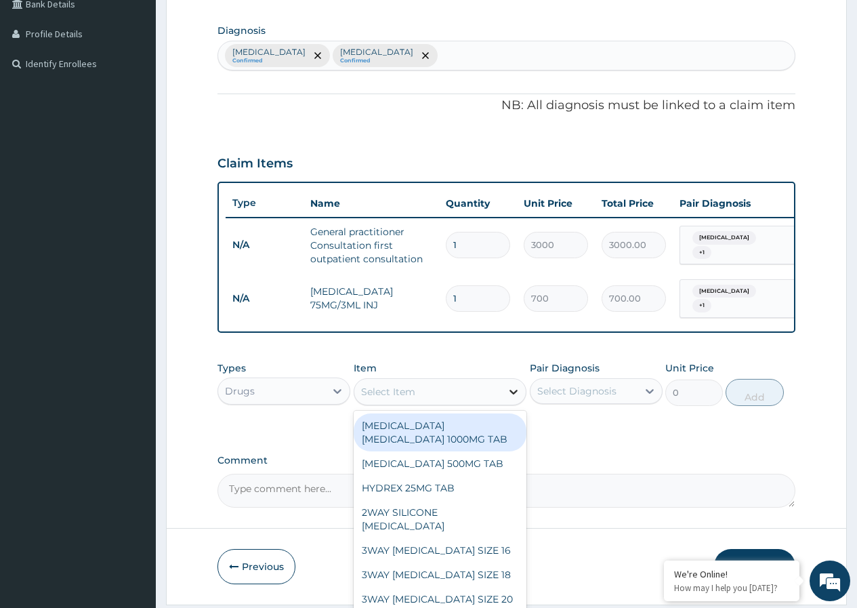
click at [511, 394] on icon at bounding box center [514, 392] width 14 height 14
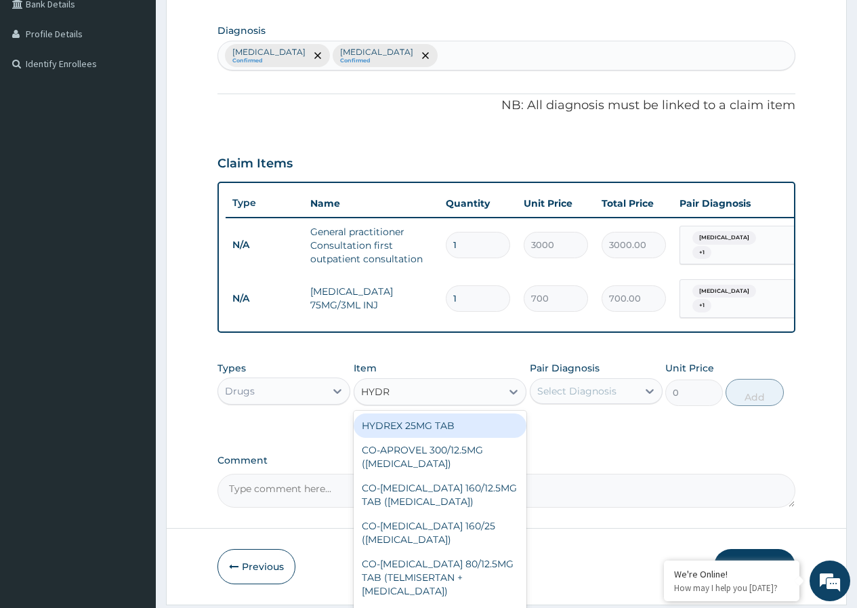
type input "HYDRO"
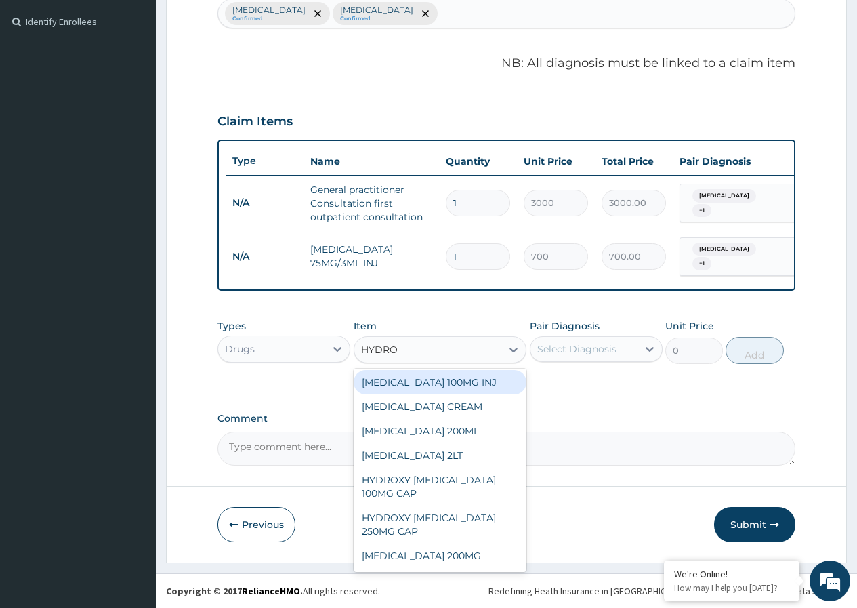
scroll to position [609, 0]
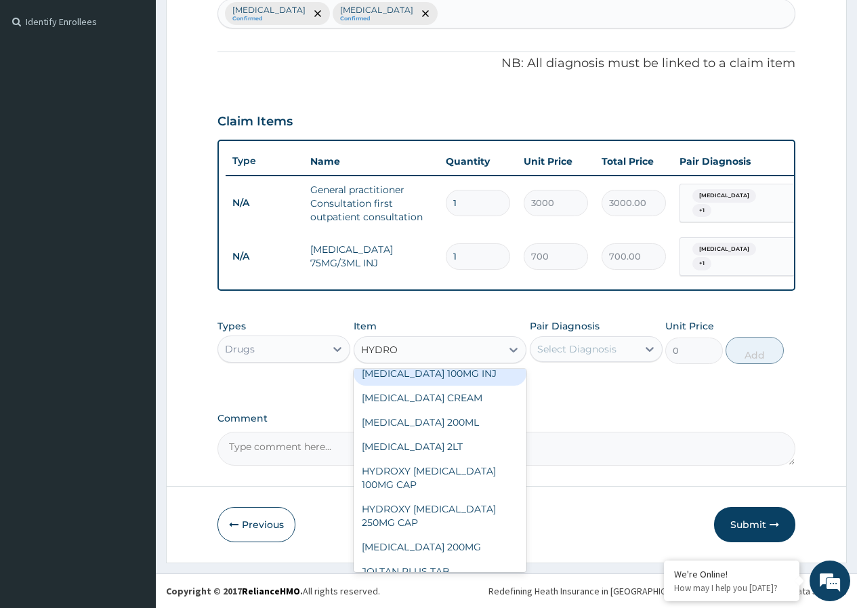
click at [483, 386] on div "HYDROCORTISONE 100MG INJ" at bounding box center [440, 373] width 173 height 24
type input "700"
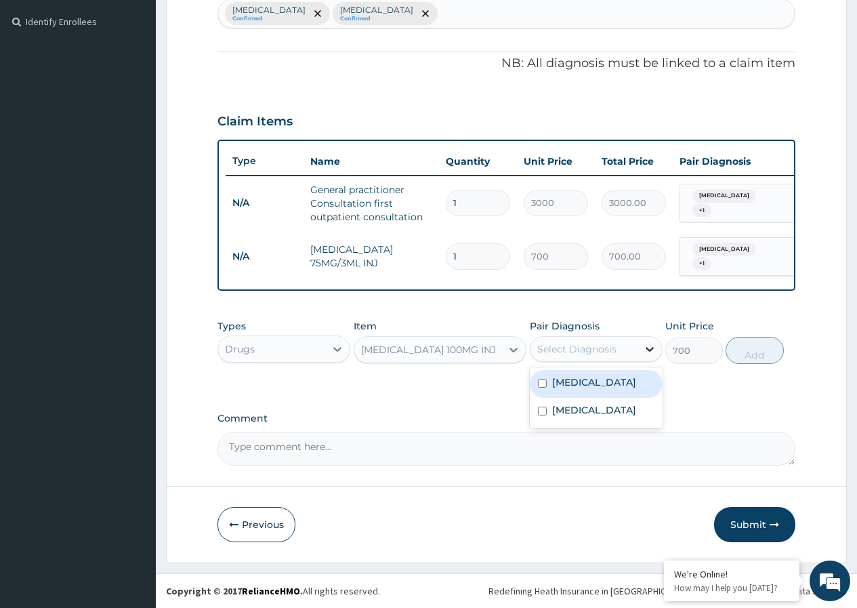
click at [649, 349] on icon at bounding box center [650, 349] width 8 height 5
click at [560, 381] on label "Urticaria" at bounding box center [594, 382] width 84 height 14
checkbox input "true"
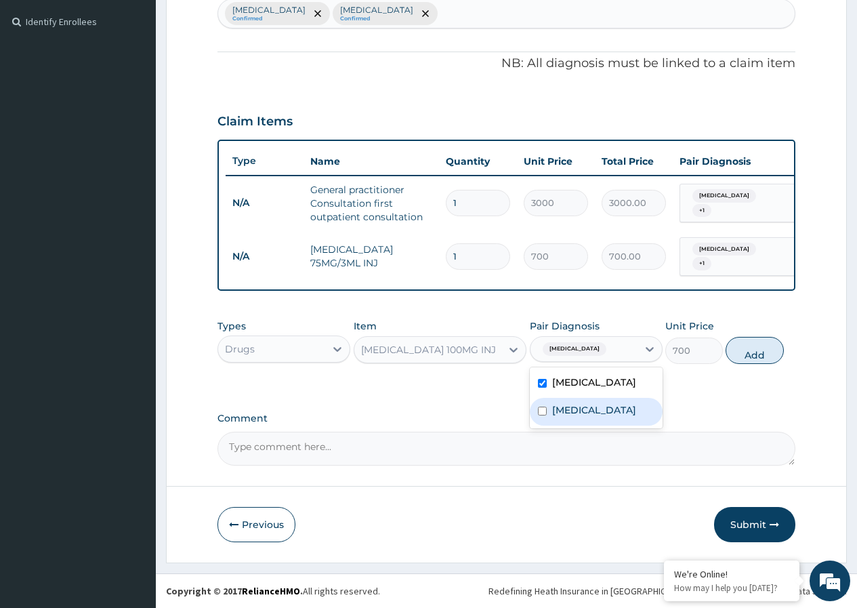
click at [556, 415] on label "Sepsis" at bounding box center [594, 410] width 84 height 14
checkbox input "true"
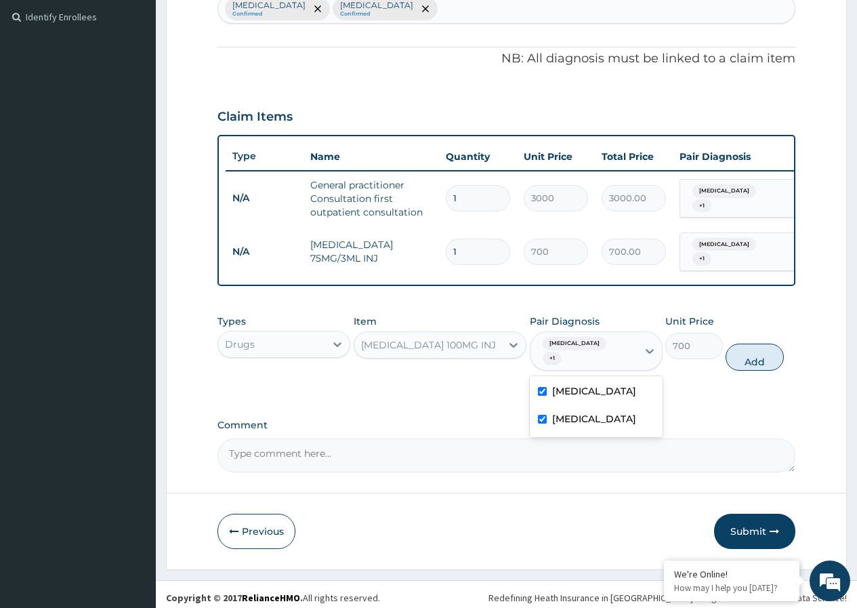
click at [757, 350] on button "Add" at bounding box center [755, 357] width 58 height 27
type input "0"
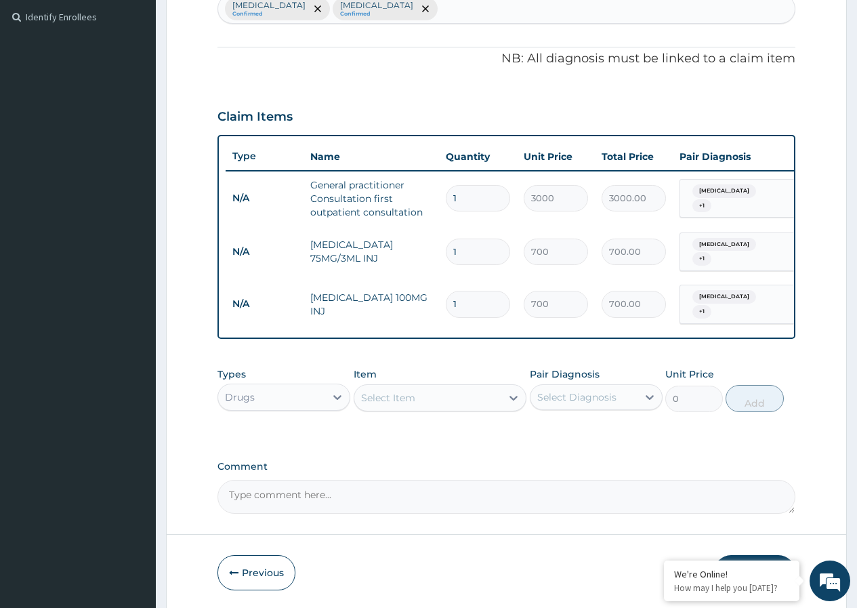
click at [462, 293] on input "1" at bounding box center [478, 304] width 64 height 26
type input "12"
type input "8400.00"
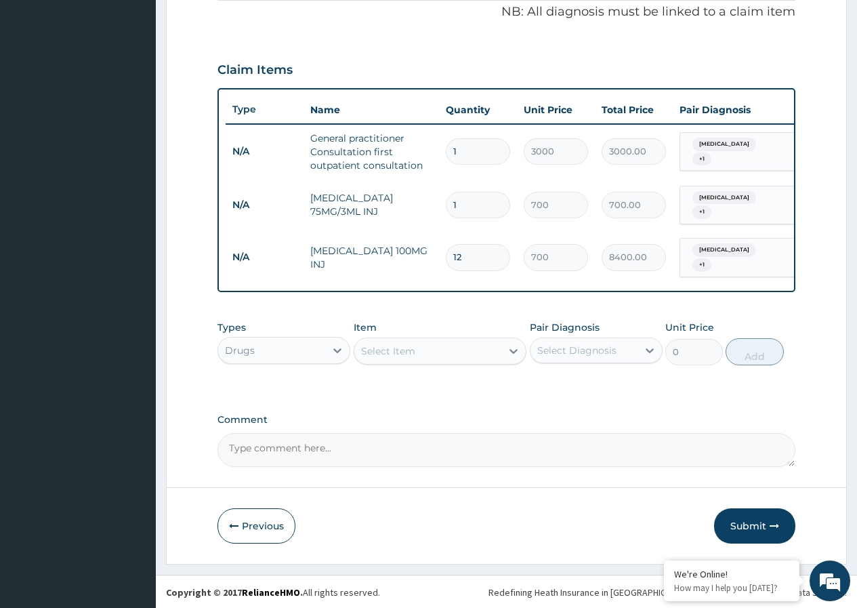
type input "12"
click at [464, 200] on input "1" at bounding box center [478, 205] width 64 height 26
type input "0.00"
type input "2"
type input "1400.00"
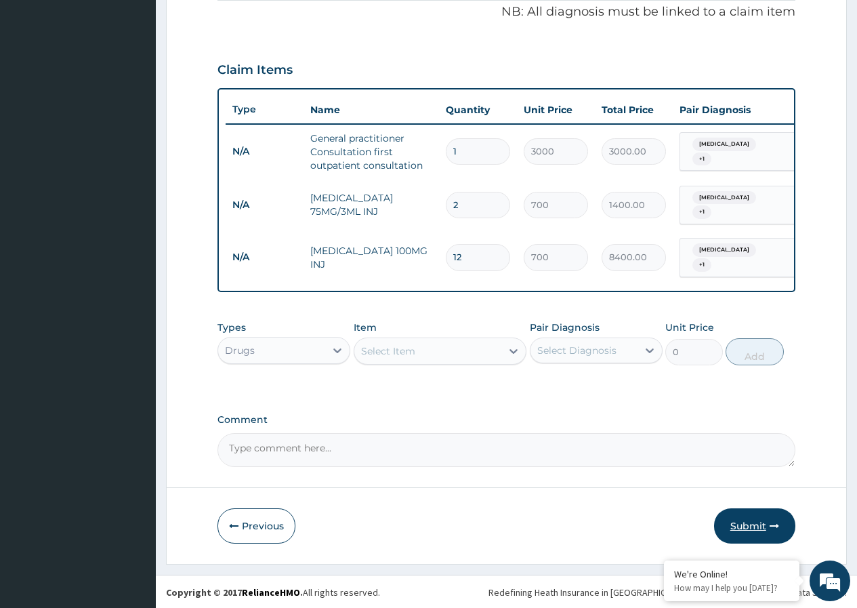
type input "2"
click at [748, 524] on button "Submit" at bounding box center [754, 525] width 81 height 35
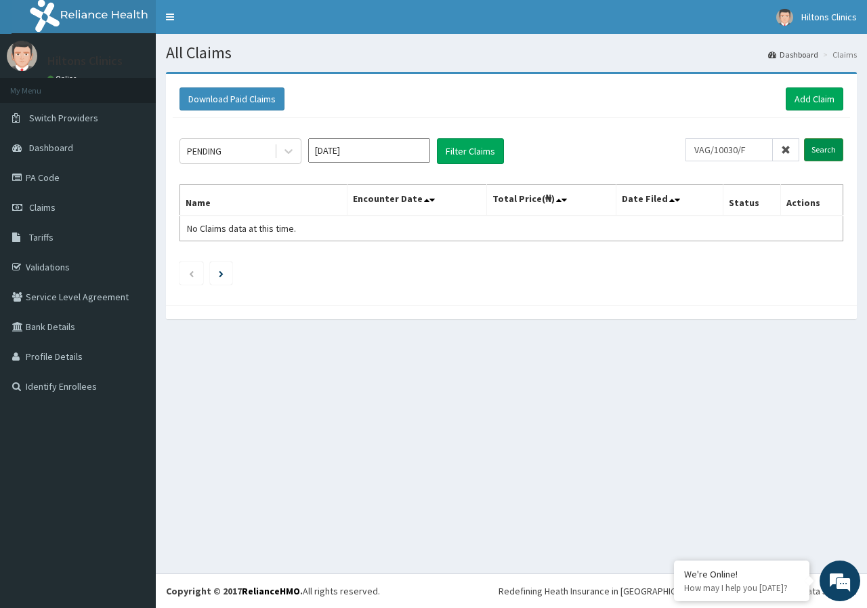
type input "VAG/10030/F"
click at [824, 148] on input "Search" at bounding box center [823, 149] width 39 height 23
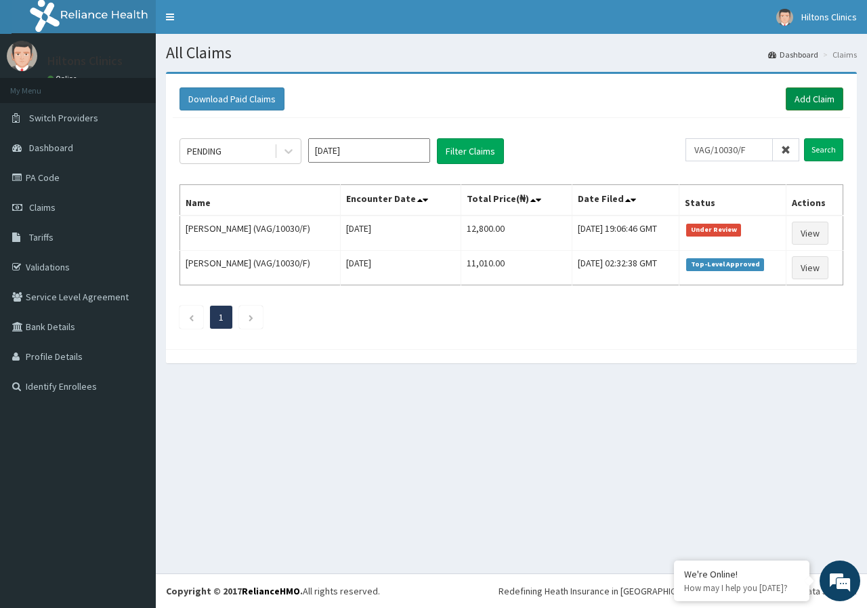
click at [804, 102] on link "Add Claim" at bounding box center [815, 98] width 58 height 23
click at [800, 99] on link "Add Claim" at bounding box center [815, 98] width 58 height 23
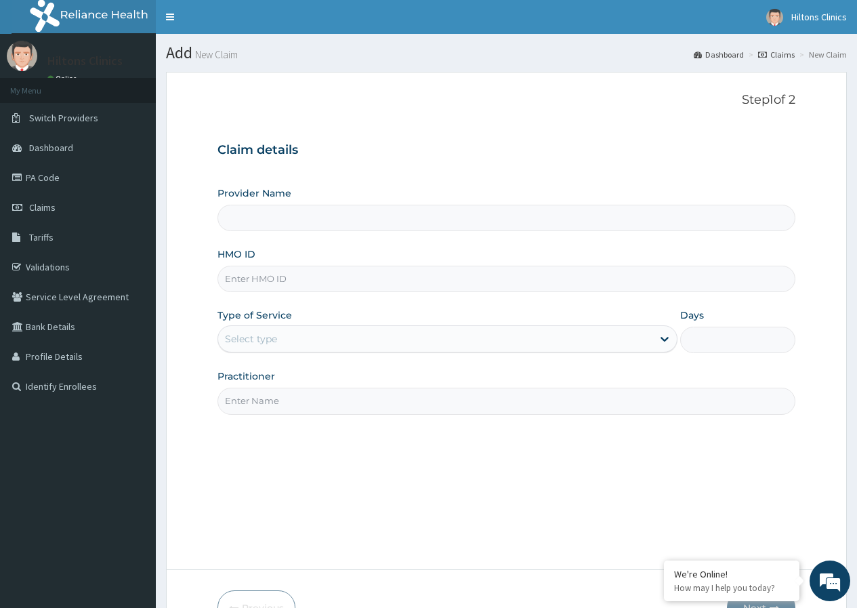
type input "Hilton Clinics"
click at [293, 281] on input "HMO ID" at bounding box center [507, 279] width 578 height 26
type input "DIL/10287/A"
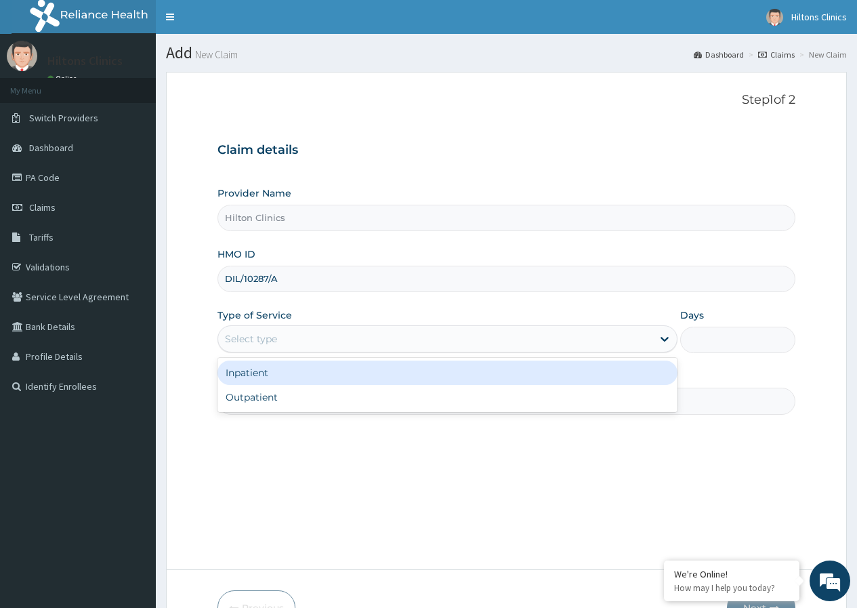
click at [316, 344] on div "Select type" at bounding box center [435, 339] width 434 height 22
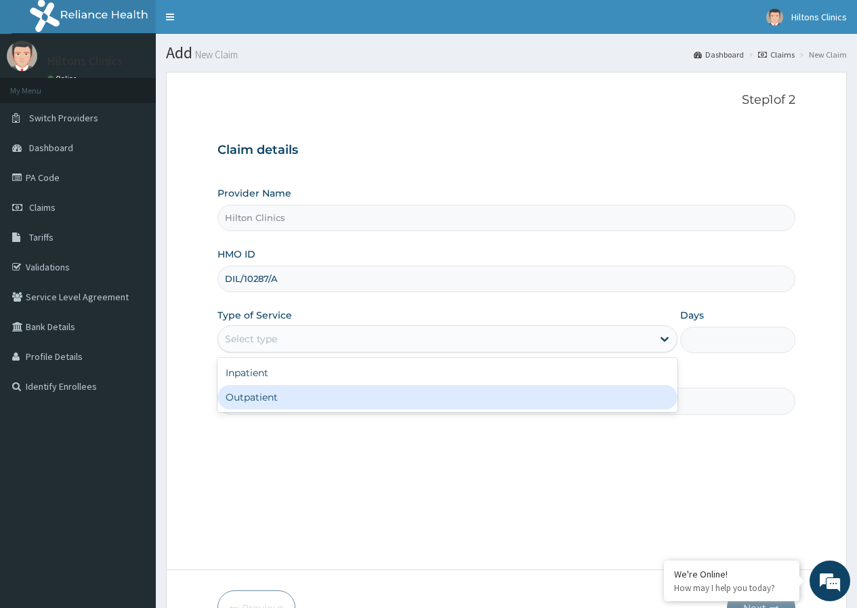
click at [279, 400] on div "Outpatient" at bounding box center [448, 397] width 460 height 24
type input "1"
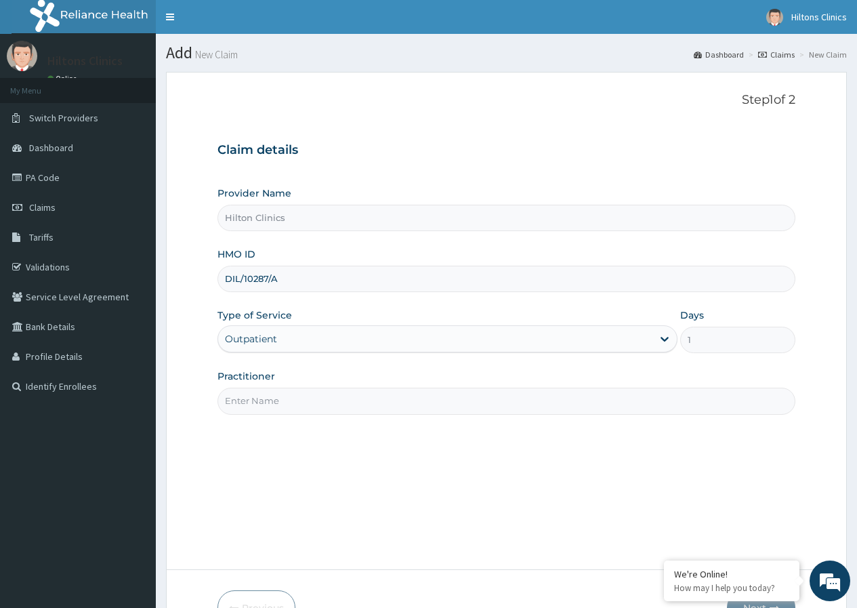
click at [293, 402] on input "Practitioner" at bounding box center [507, 401] width 578 height 26
type input "DR [PERSON_NAME]"
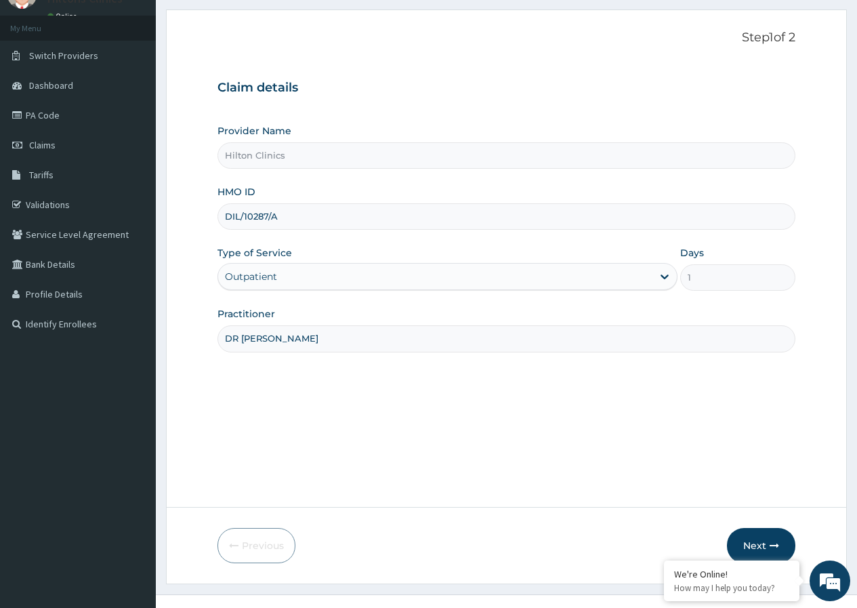
scroll to position [83, 0]
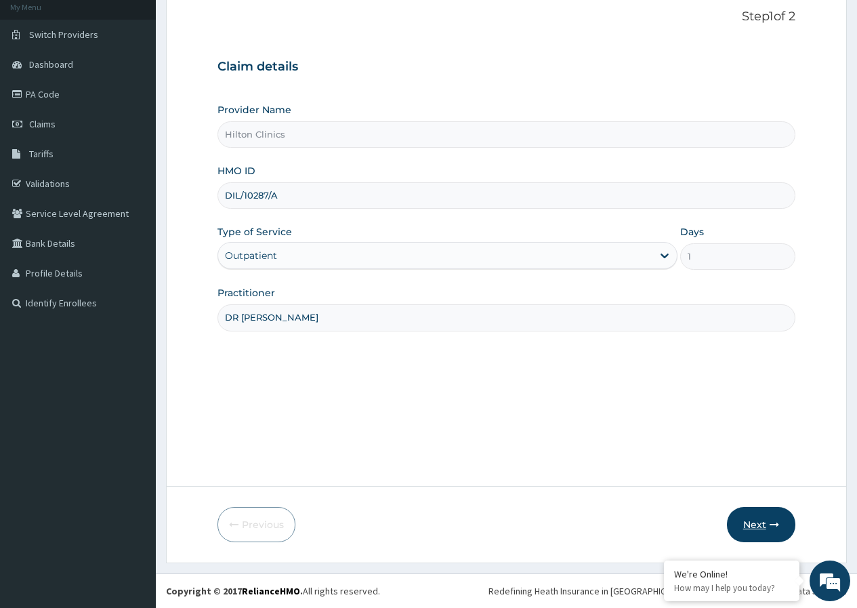
click at [758, 519] on button "Next" at bounding box center [761, 524] width 68 height 35
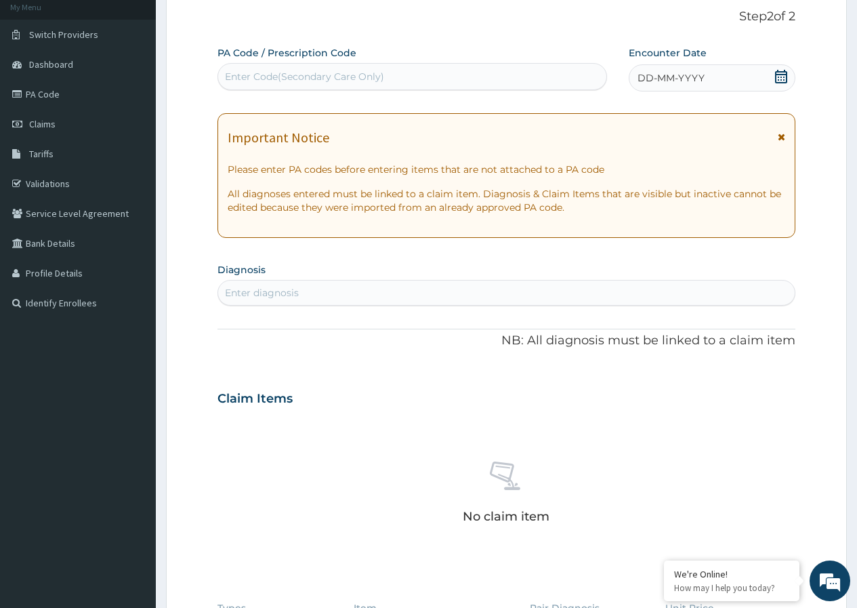
click at [779, 77] on icon at bounding box center [782, 77] width 14 height 14
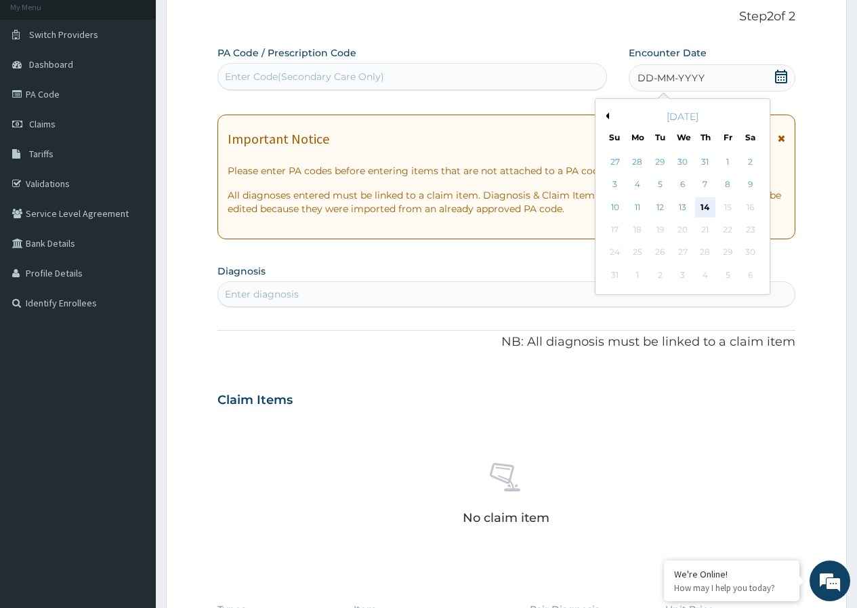
click at [703, 203] on div "14" at bounding box center [705, 207] width 20 height 20
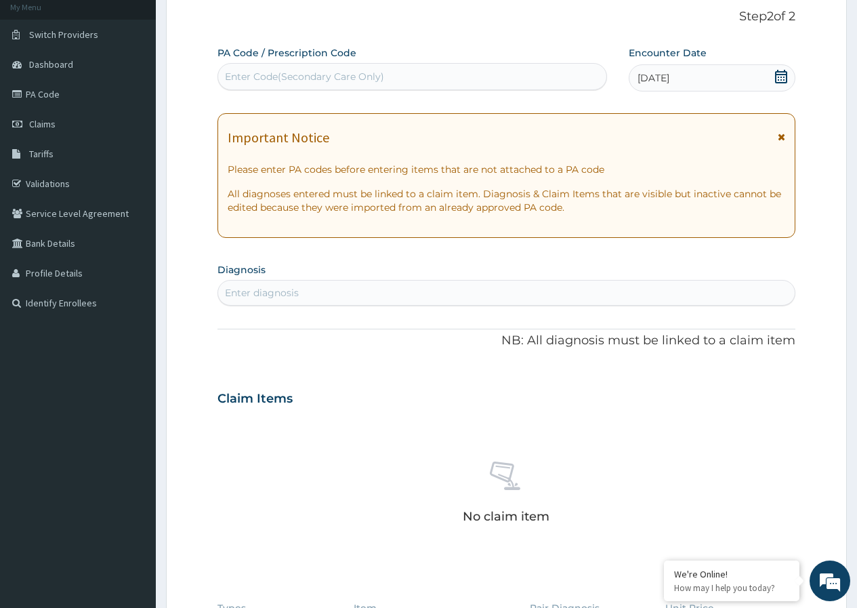
click at [344, 295] on div "Enter diagnosis" at bounding box center [506, 293] width 577 height 22
type input "MALARIA"
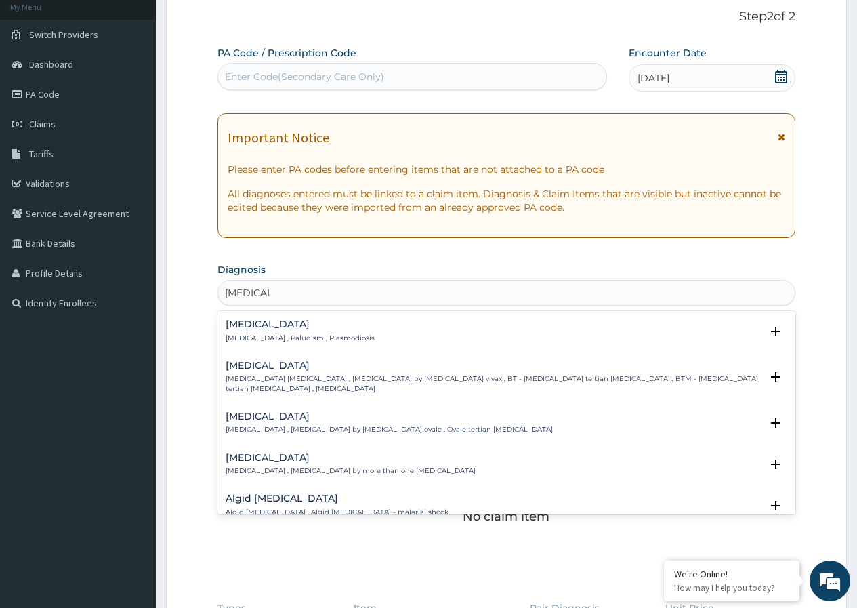
click at [291, 328] on h4 "Malaria" at bounding box center [300, 324] width 149 height 10
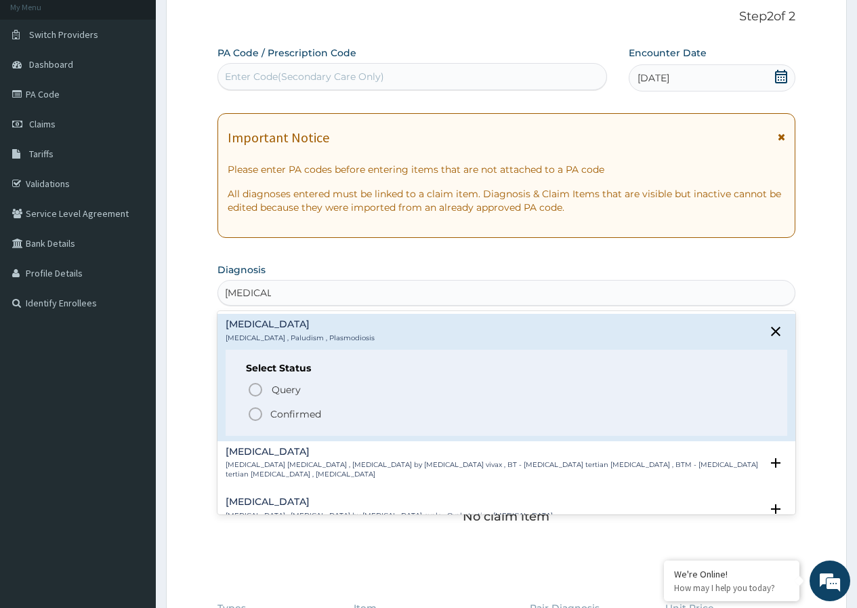
click at [258, 409] on icon "status option filled" at bounding box center [255, 414] width 16 height 16
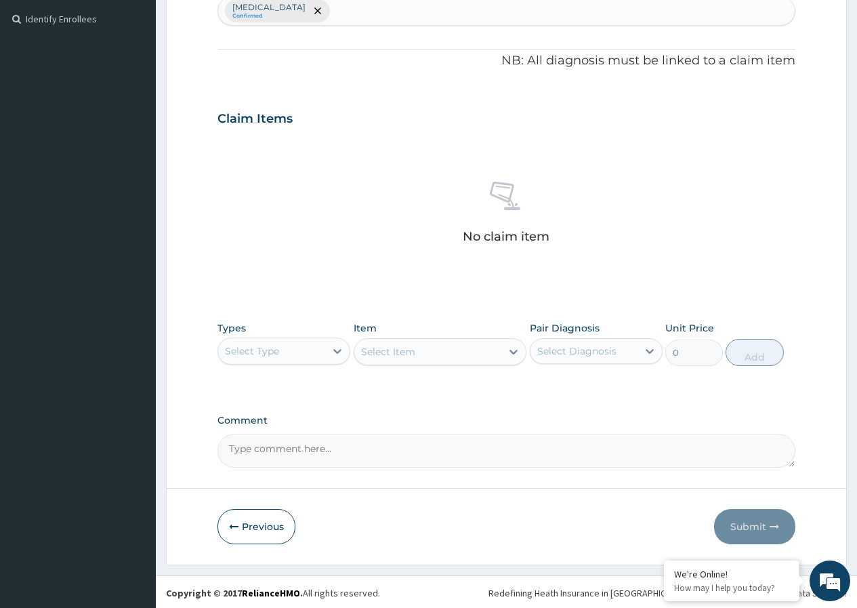
scroll to position [357, 0]
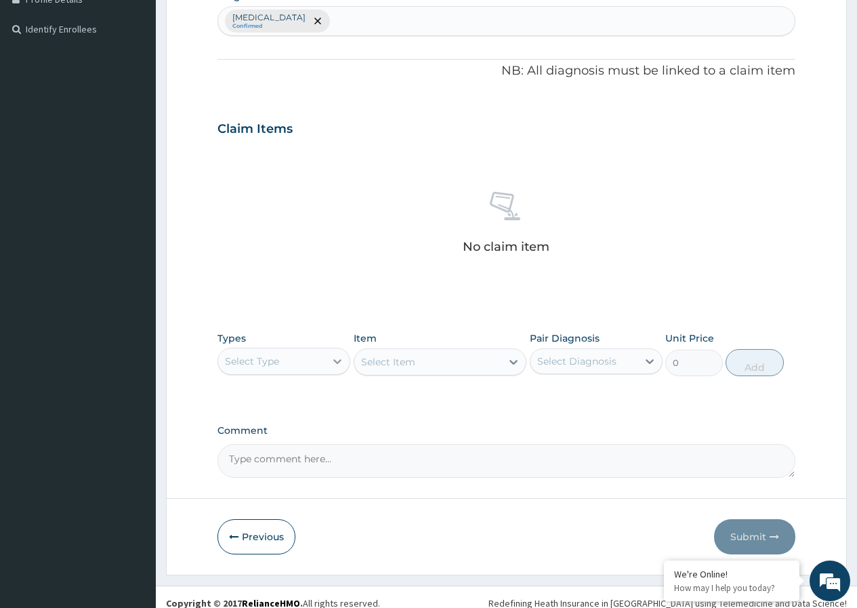
click at [342, 358] on icon at bounding box center [338, 361] width 14 height 14
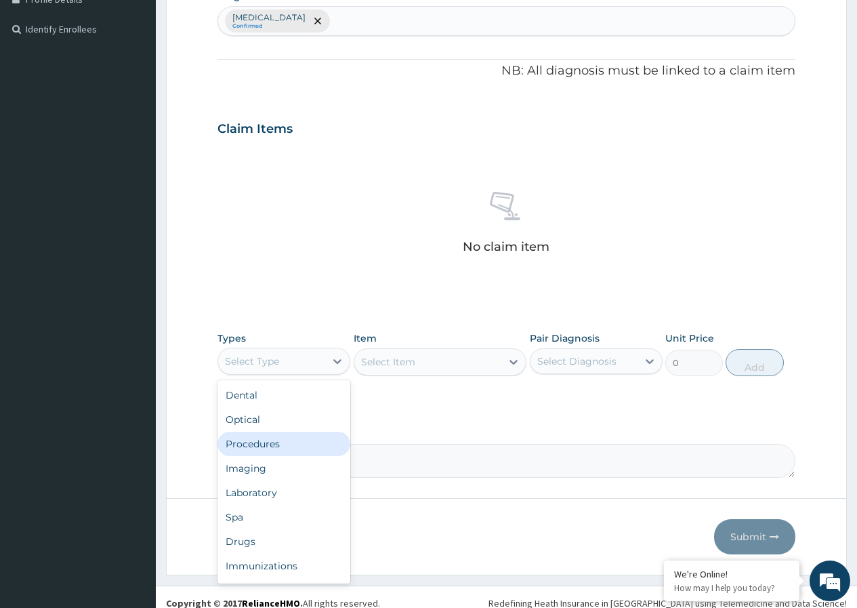
click at [269, 443] on div "Procedures" at bounding box center [284, 444] width 133 height 24
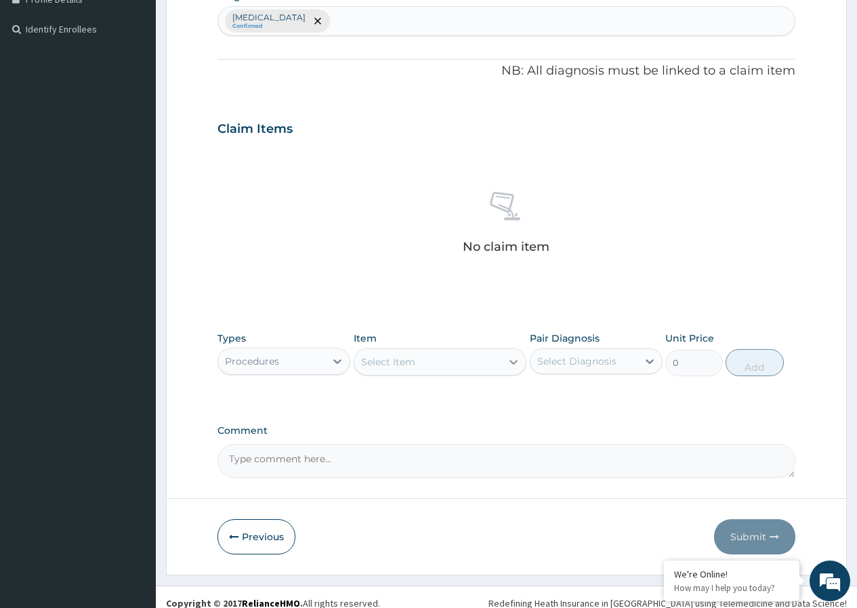
click at [512, 367] on icon at bounding box center [514, 362] width 14 height 14
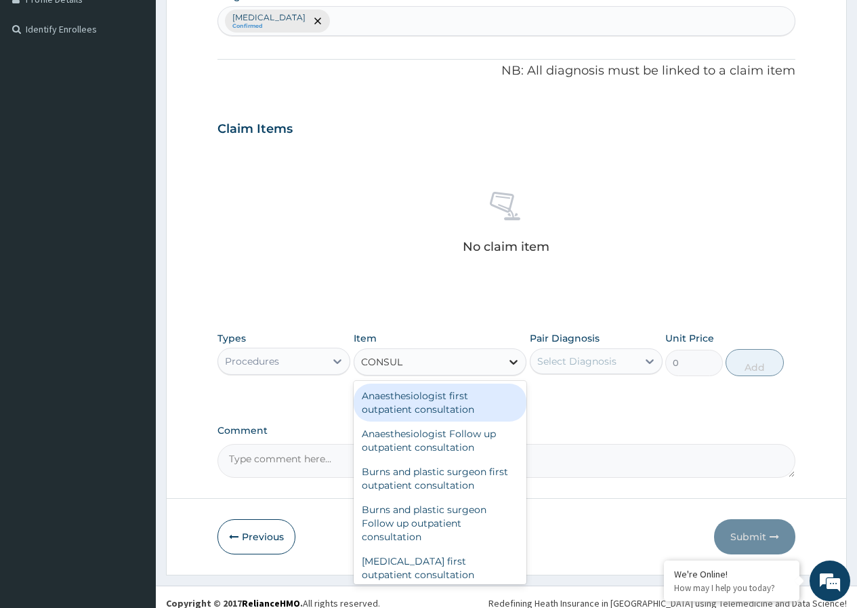
type input "CONSULT"
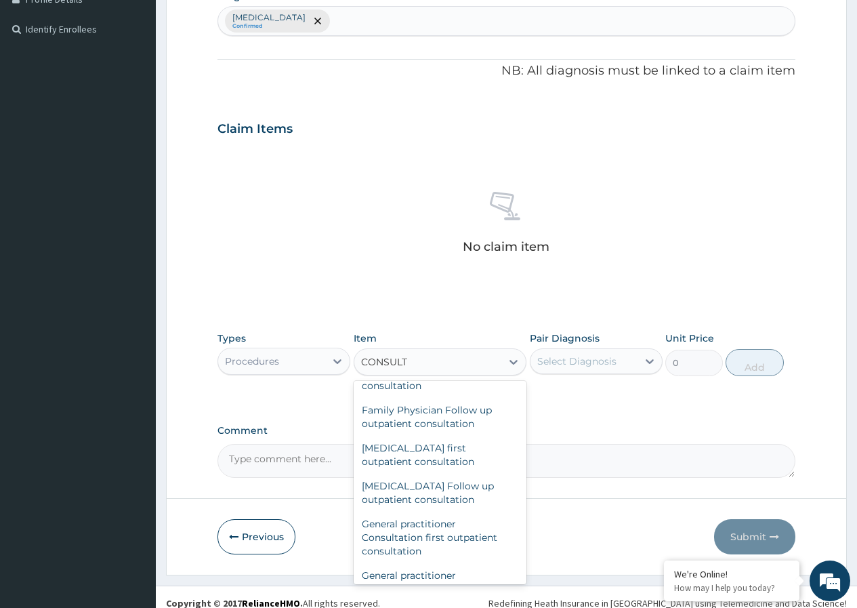
scroll to position [665, 0]
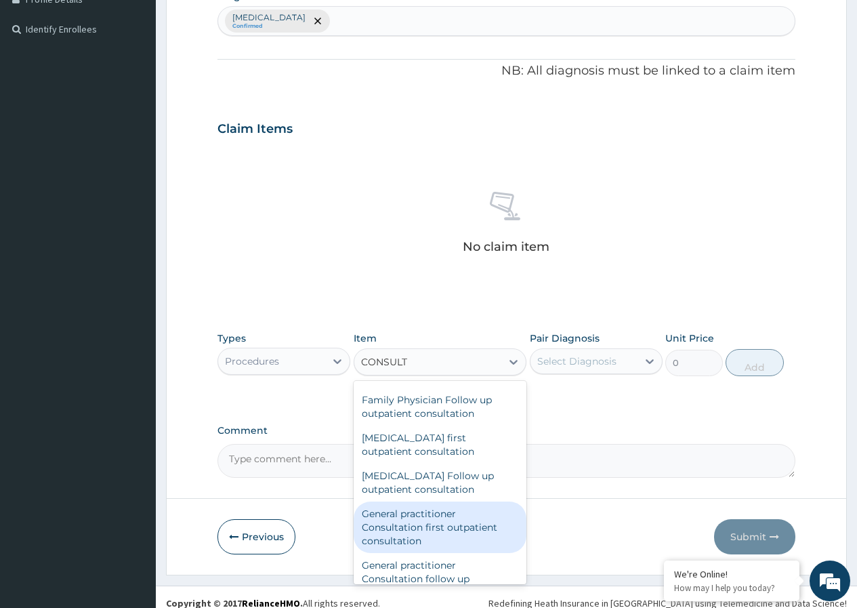
click at [461, 539] on div "General practitioner Consultation first outpatient consultation" at bounding box center [440, 527] width 173 height 52
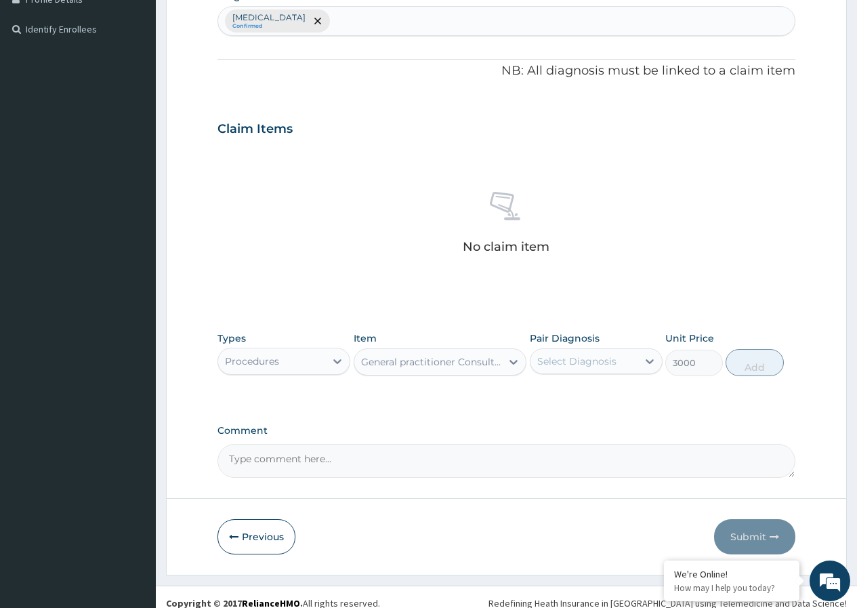
type input "3000"
click at [649, 363] on icon at bounding box center [650, 361] width 14 height 14
click at [565, 398] on label "Malaria" at bounding box center [594, 395] width 84 height 14
checkbox input "true"
click at [755, 365] on button "Add" at bounding box center [755, 362] width 58 height 27
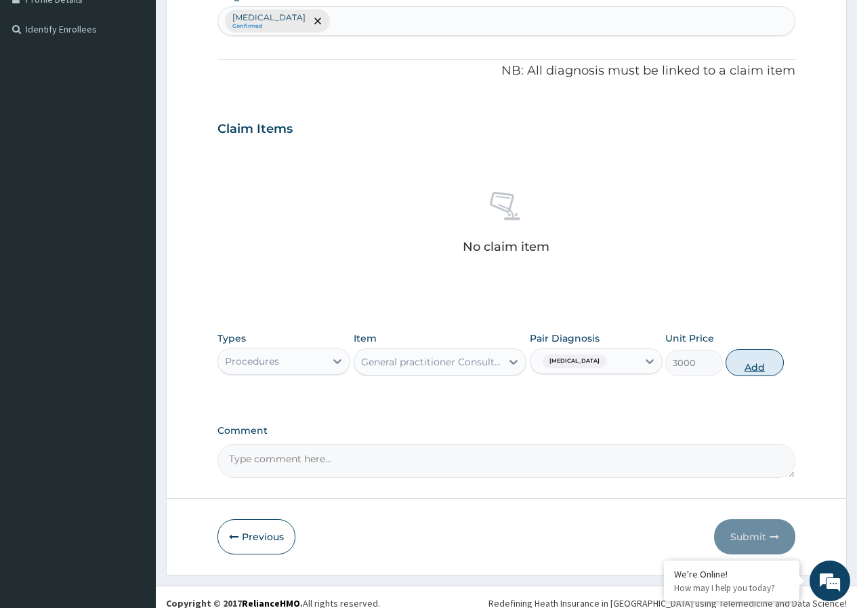
type input "0"
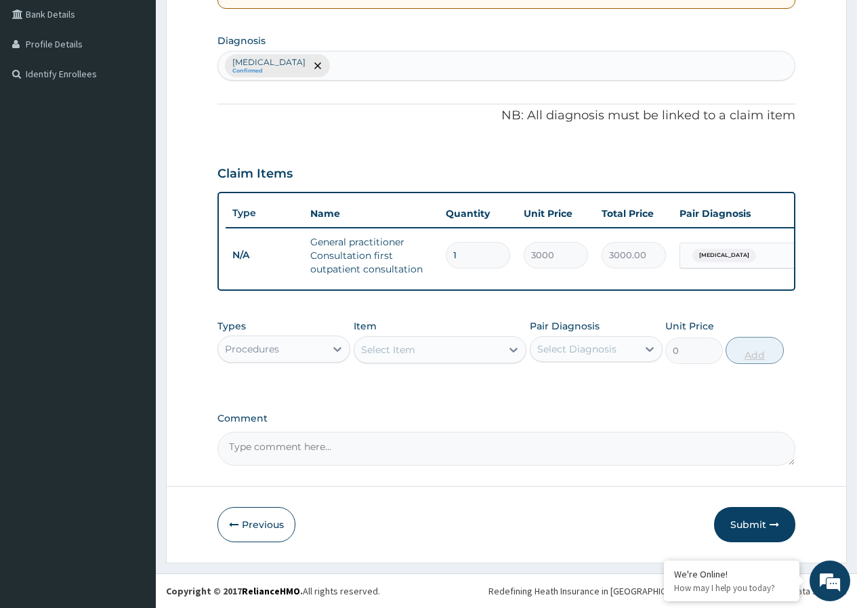
scroll to position [323, 0]
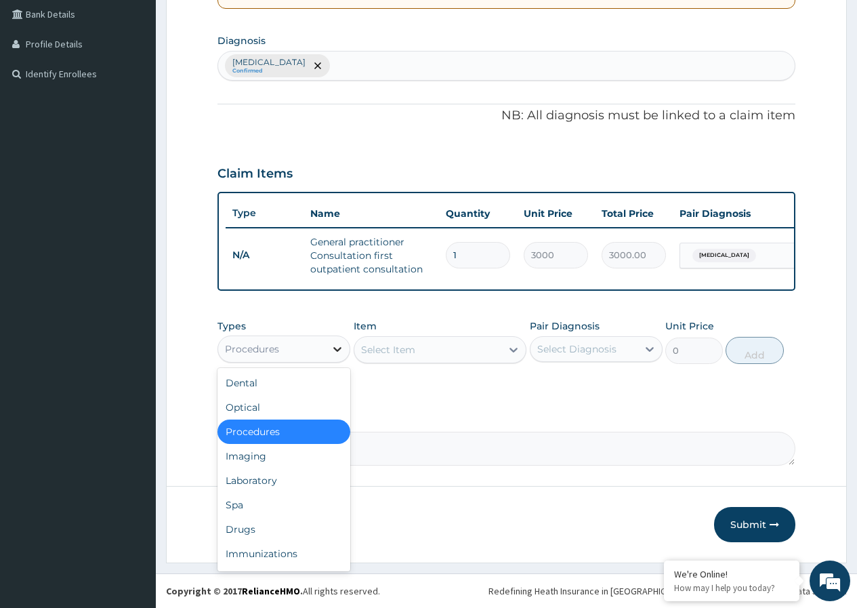
click at [340, 349] on icon at bounding box center [337, 349] width 8 height 5
click at [270, 483] on div "Laboratory" at bounding box center [284, 480] width 133 height 24
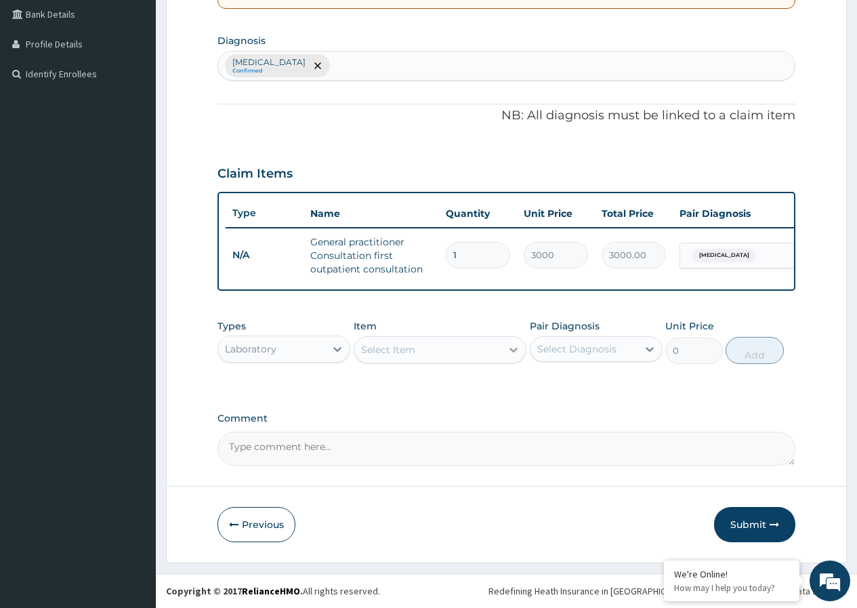
click at [514, 352] on icon at bounding box center [514, 350] width 14 height 14
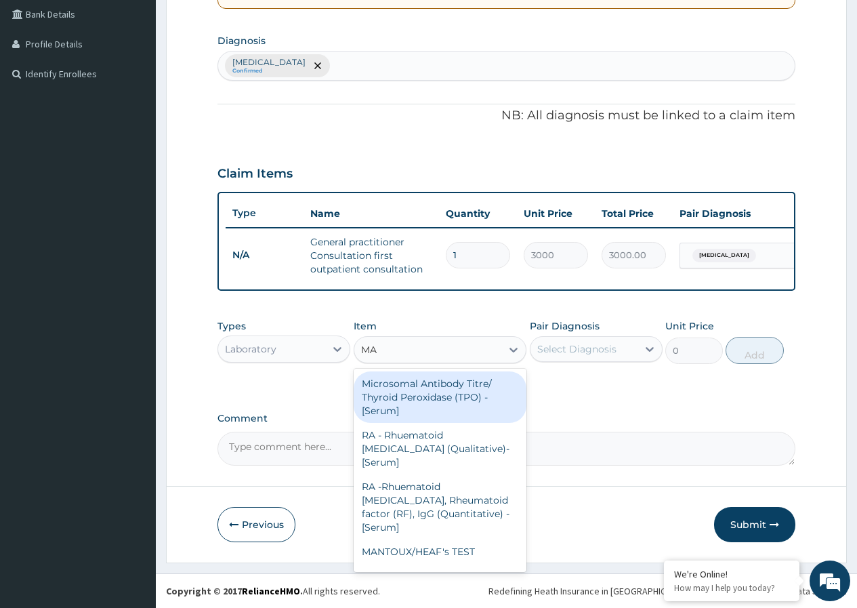
type input "MAL"
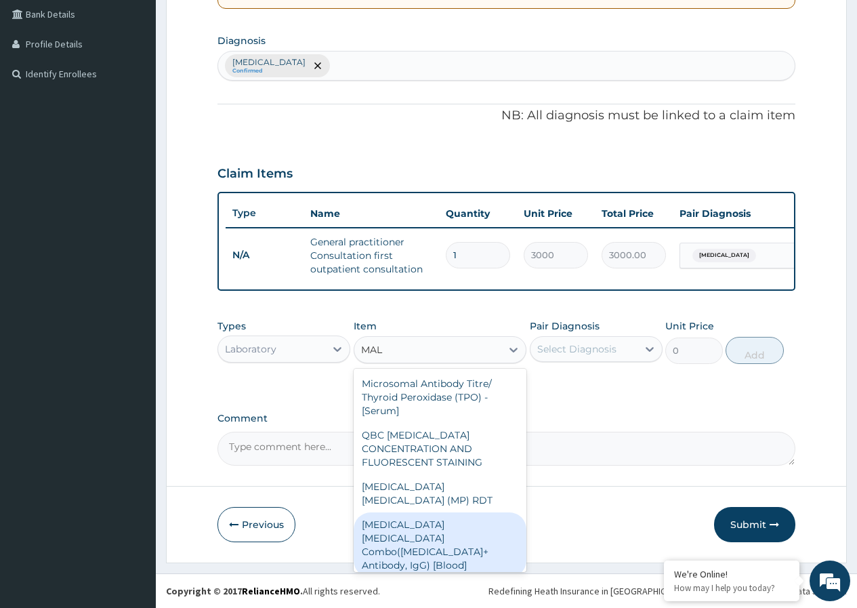
click at [457, 520] on div "Malaria Parasite Combo(Blood Film+ Antibody, IgG) [Blood]" at bounding box center [440, 544] width 173 height 65
type input "2000"
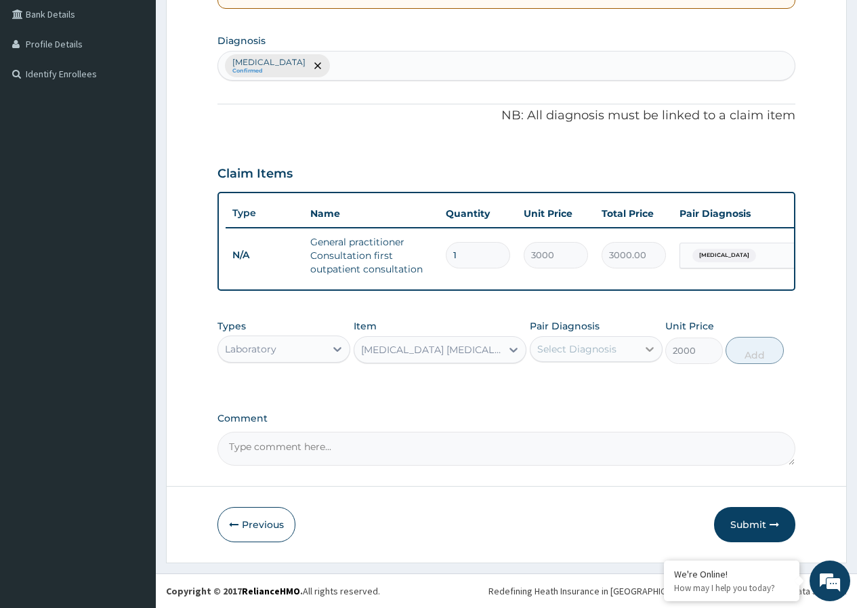
click at [651, 346] on icon at bounding box center [650, 349] width 14 height 14
click at [541, 379] on input "checkbox" at bounding box center [542, 382] width 9 height 9
checkbox input "true"
click at [763, 346] on button "Add" at bounding box center [755, 350] width 58 height 27
type input "0"
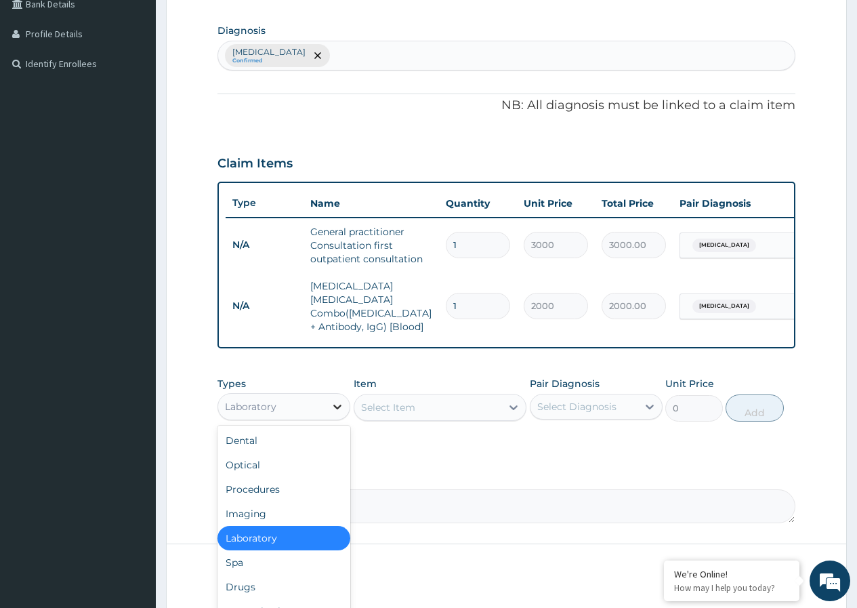
click at [335, 405] on icon at bounding box center [338, 407] width 14 height 14
click at [255, 585] on div "Drugs" at bounding box center [284, 587] width 133 height 24
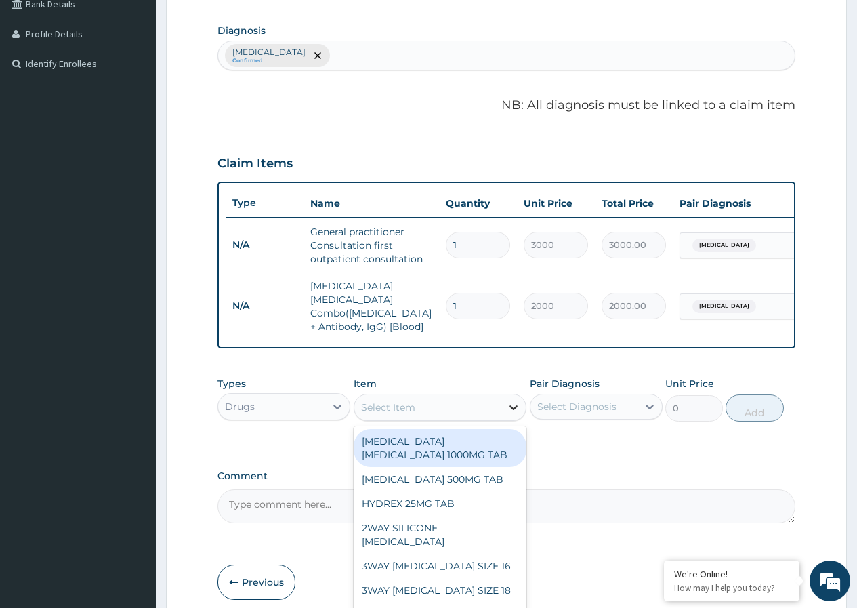
click at [514, 403] on icon at bounding box center [514, 408] width 14 height 14
type input "P"
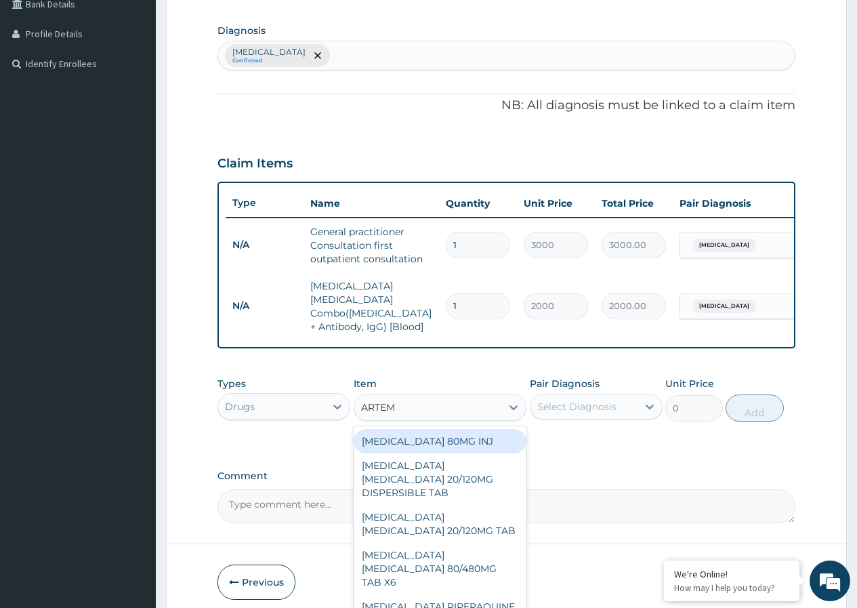
type input "ARTEME"
click at [451, 438] on div "ARTEMETHER 80MG INJ" at bounding box center [440, 441] width 173 height 24
type input "1400"
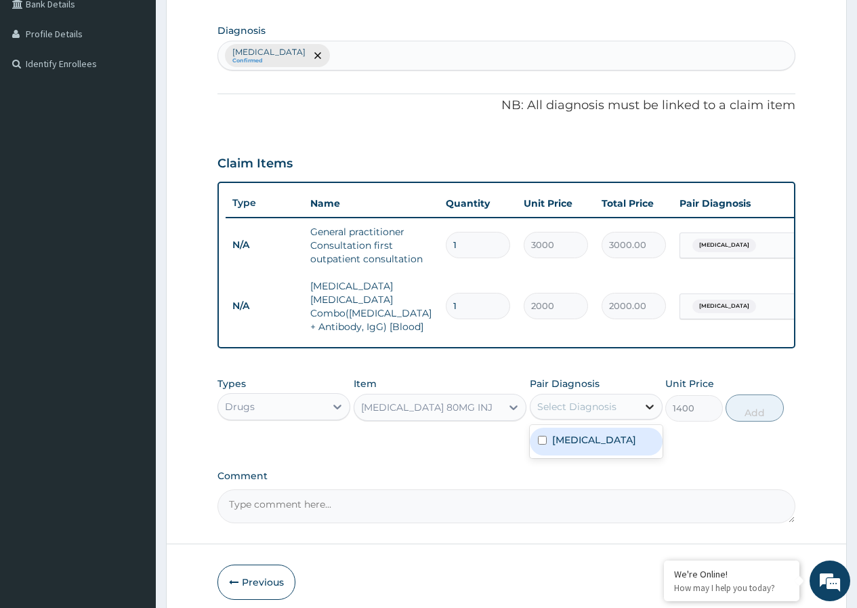
click at [647, 405] on icon at bounding box center [650, 407] width 8 height 5
click at [548, 436] on div "Malaria" at bounding box center [596, 442] width 133 height 28
checkbox input "true"
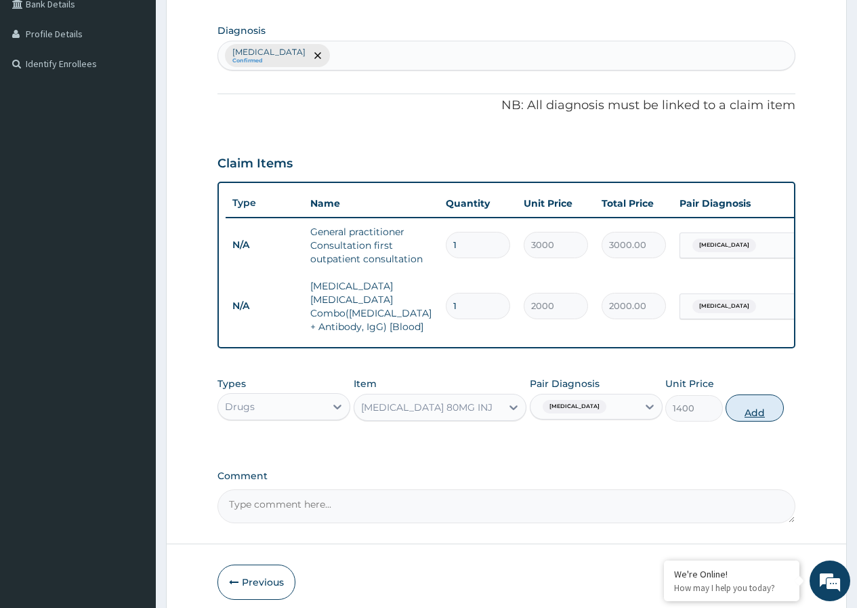
click at [756, 403] on button "Add" at bounding box center [755, 407] width 58 height 27
type input "0"
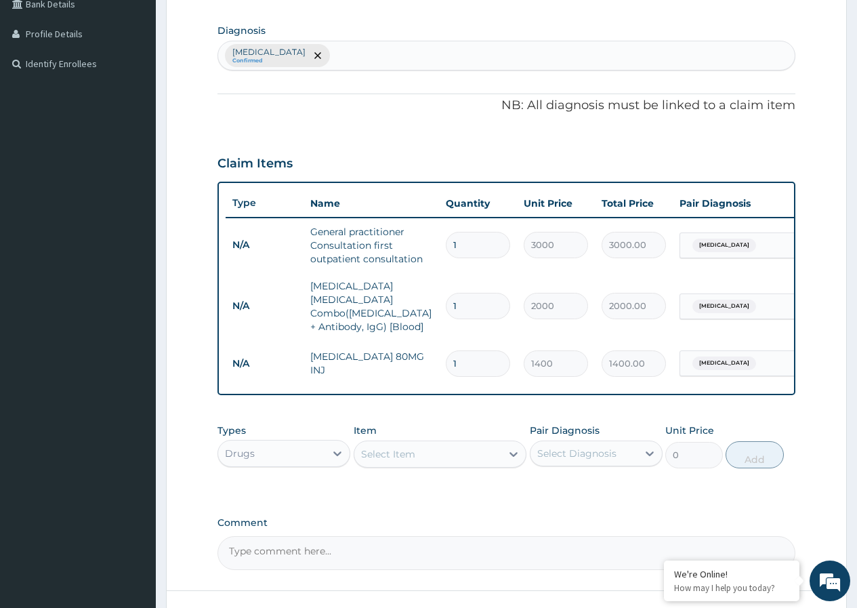
type input "0.00"
type input "6"
type input "8400.00"
type input "6"
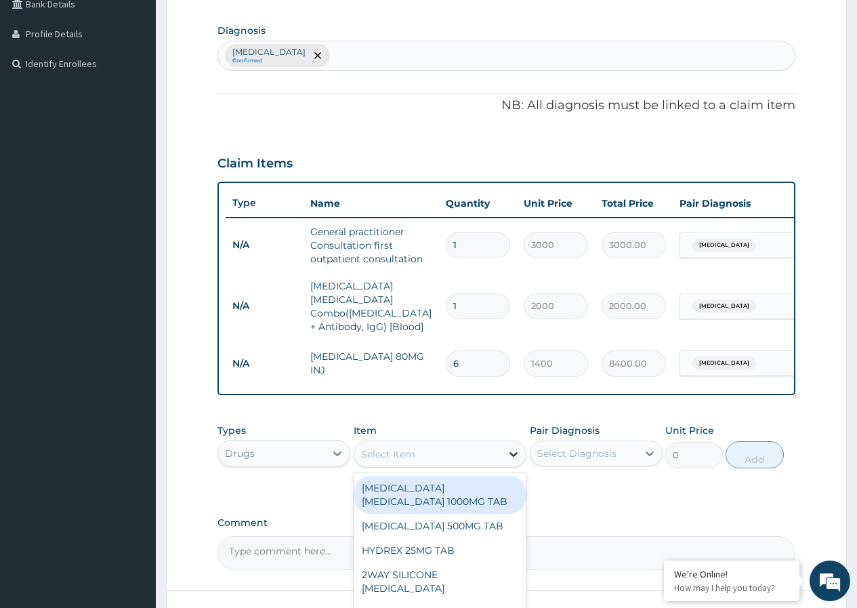
click at [516, 450] on icon at bounding box center [514, 454] width 14 height 14
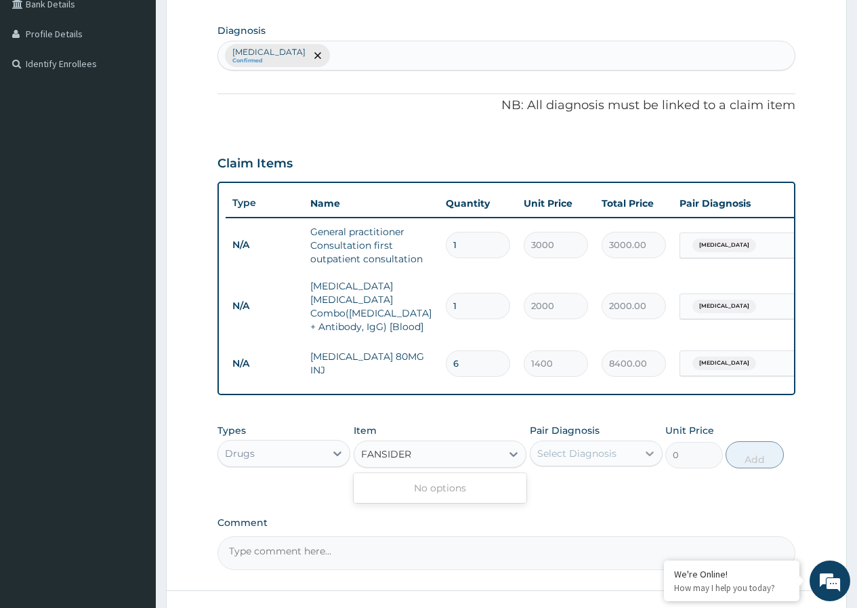
type input "FANSIDER"
click at [651, 453] on icon at bounding box center [650, 454] width 14 height 14
click at [543, 485] on input "checkbox" at bounding box center [542, 487] width 9 height 9
checkbox input "true"
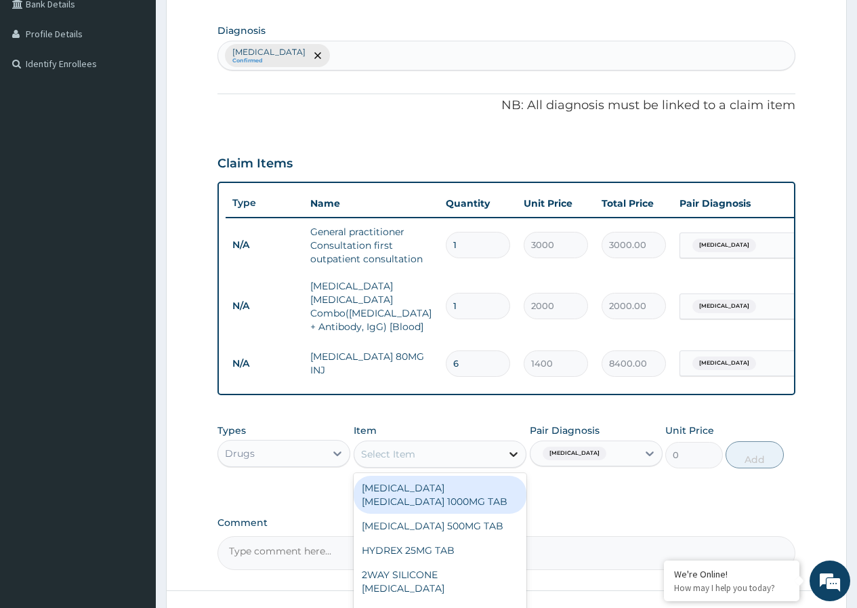
click at [518, 449] on icon at bounding box center [514, 454] width 14 height 14
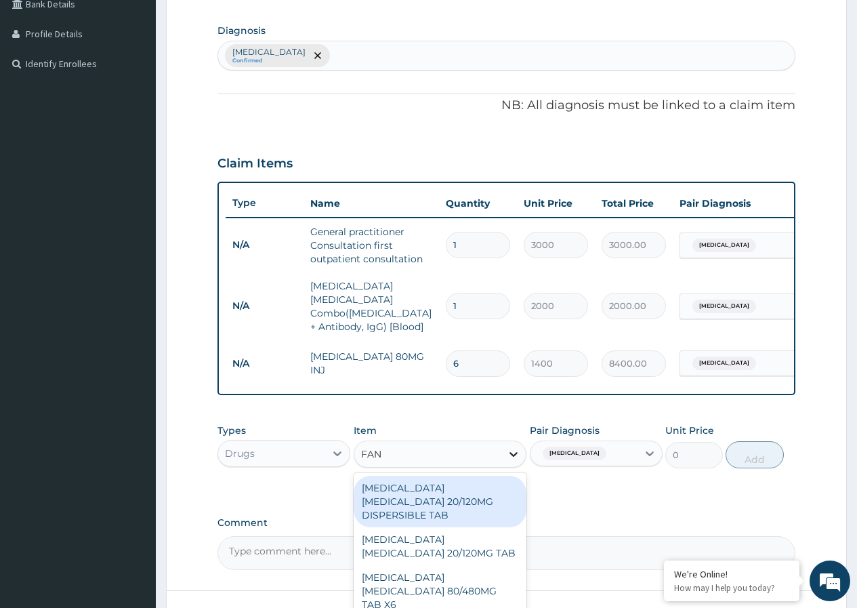
type input "FANS"
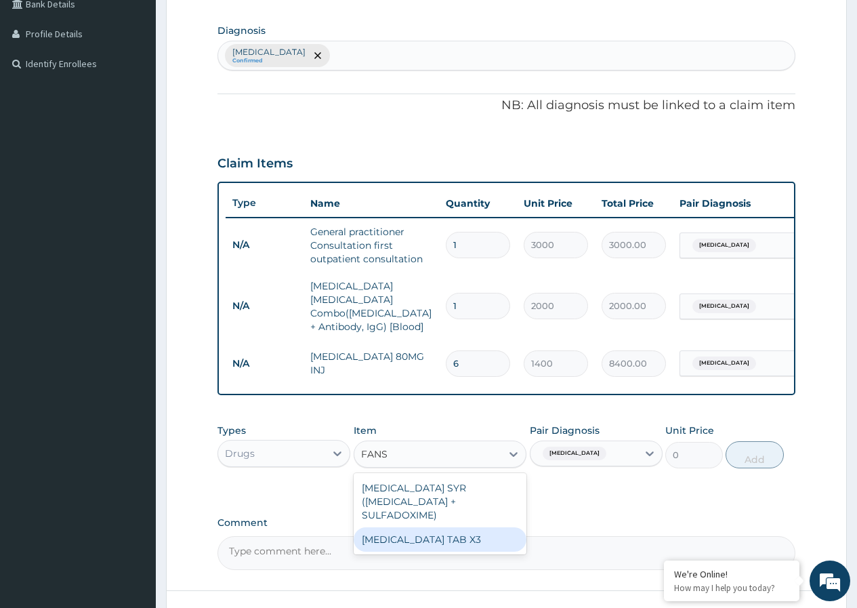
click at [434, 535] on div "FANSIDAR TAB X3" at bounding box center [440, 539] width 173 height 24
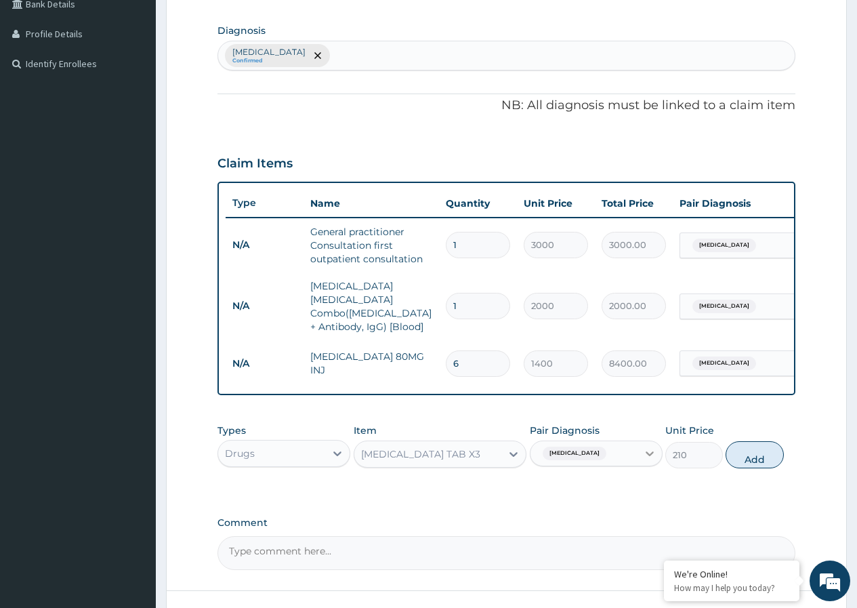
click at [650, 448] on icon at bounding box center [650, 454] width 14 height 14
click at [651, 448] on icon at bounding box center [650, 454] width 14 height 14
click at [748, 446] on button "Add" at bounding box center [755, 454] width 58 height 27
type input "0"
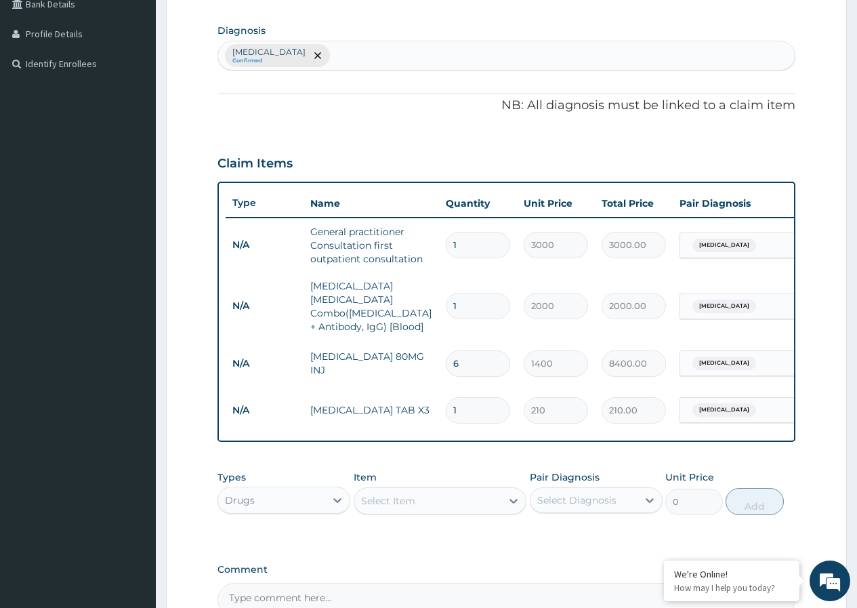
click at [329, 58] on div "Malaria Confirmed" at bounding box center [506, 55] width 577 height 28
type input "MYALGIA"
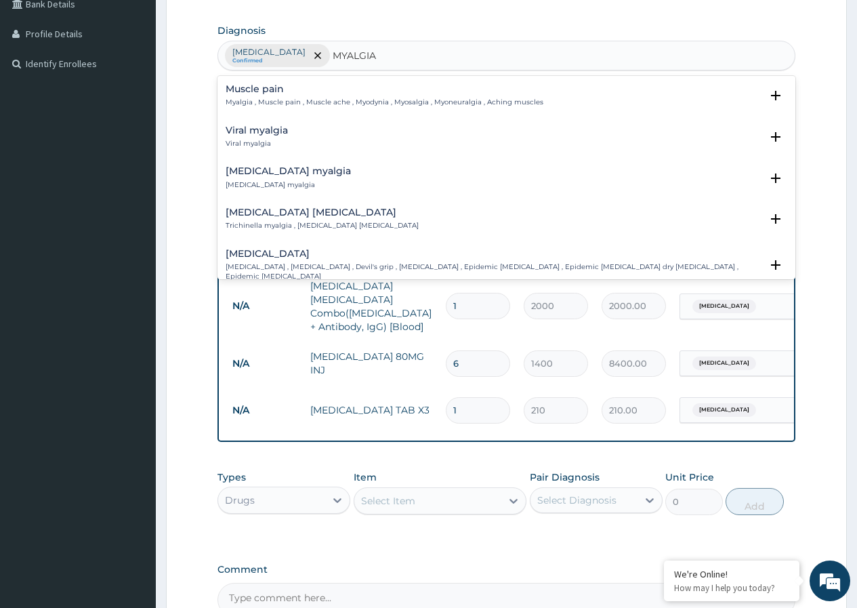
click at [284, 85] on h4 "Muscle pain" at bounding box center [385, 89] width 318 height 10
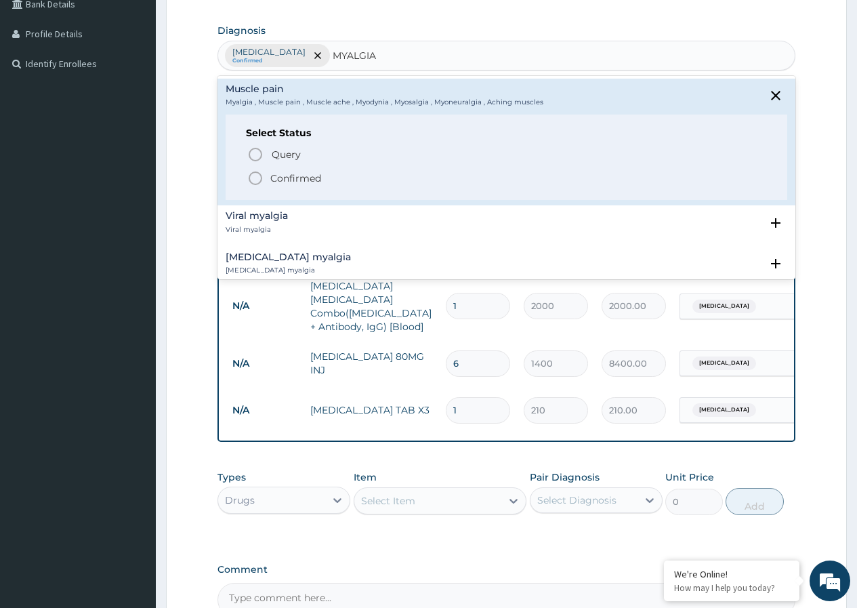
click at [258, 178] on icon "status option filled" at bounding box center [255, 178] width 16 height 16
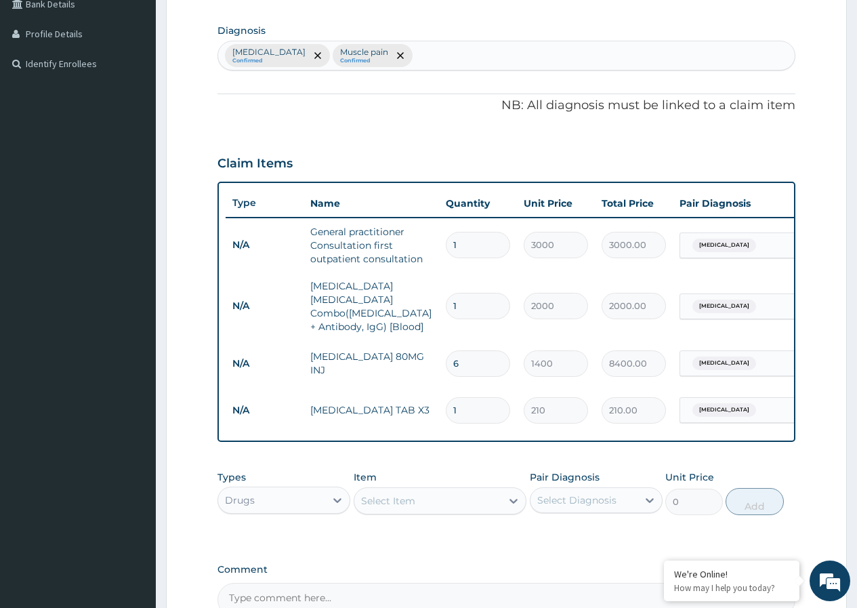
scroll to position [470, 0]
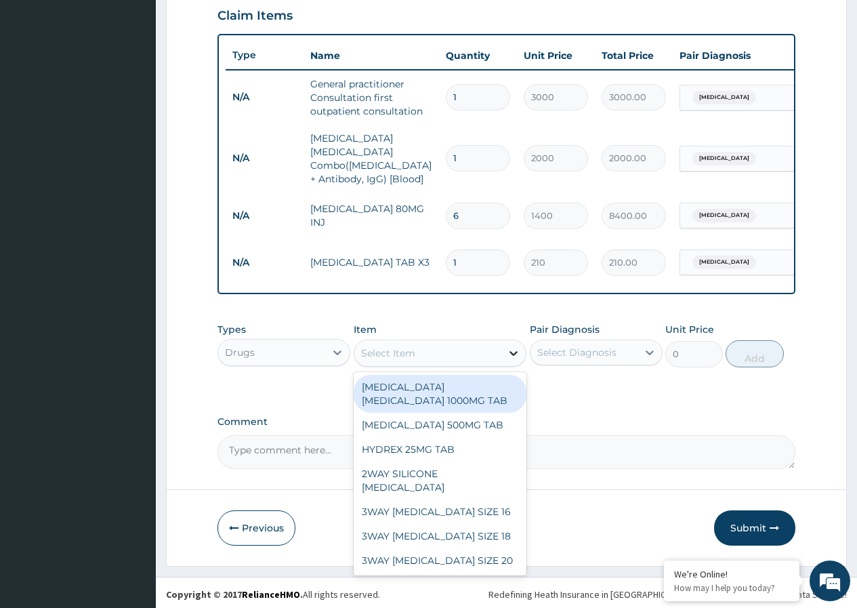
click at [516, 353] on icon at bounding box center [514, 353] width 14 height 14
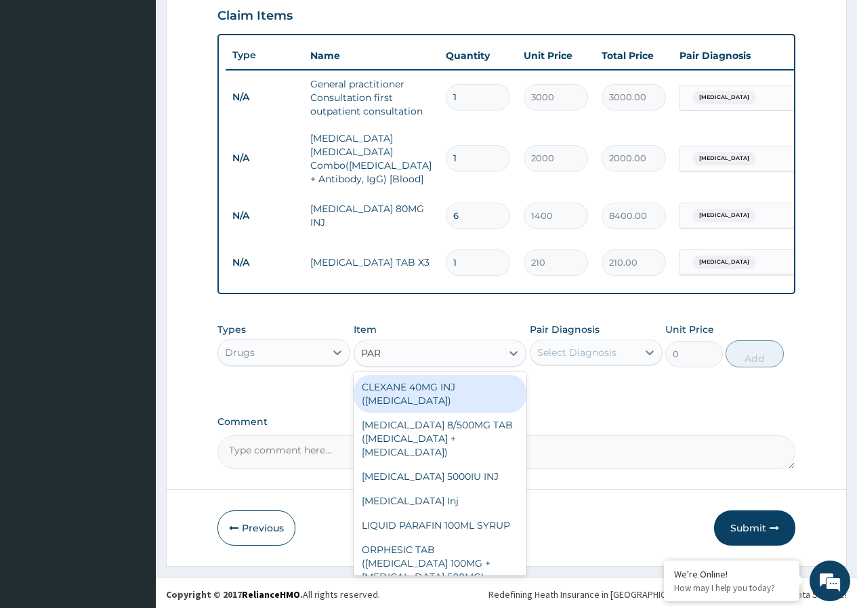
type input "PARA"
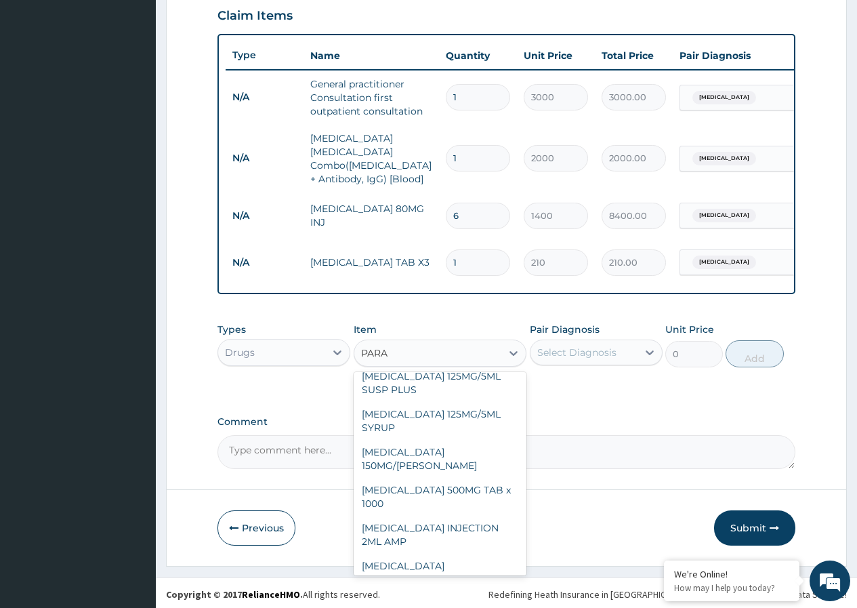
scroll to position [220, 0]
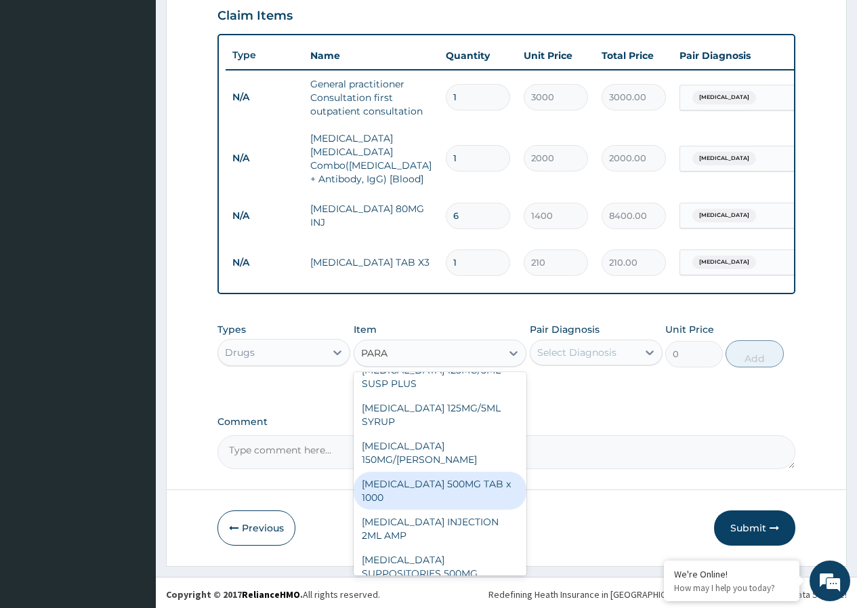
click at [443, 499] on div "PARACETAMOL 500MG TAB x 1000" at bounding box center [440, 491] width 173 height 38
type input "11.025"
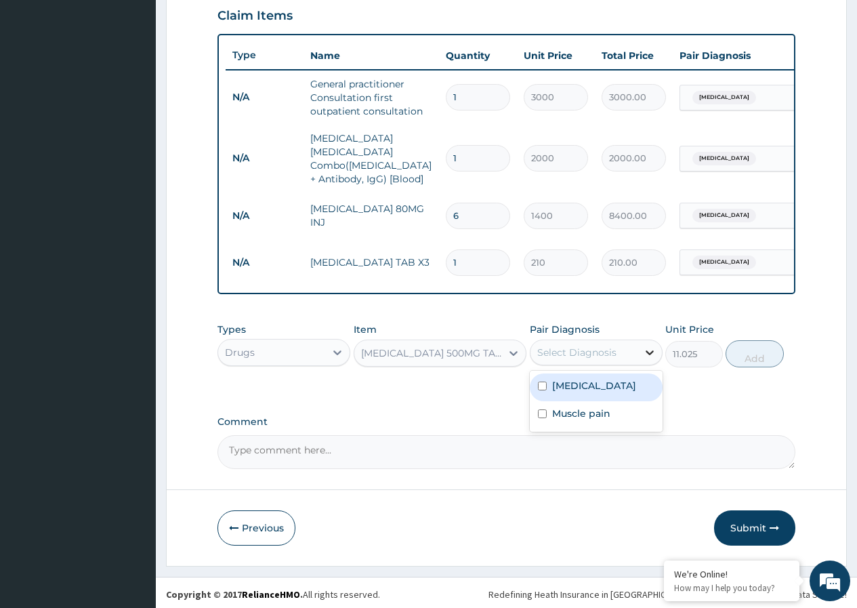
click at [651, 355] on icon at bounding box center [650, 353] width 14 height 14
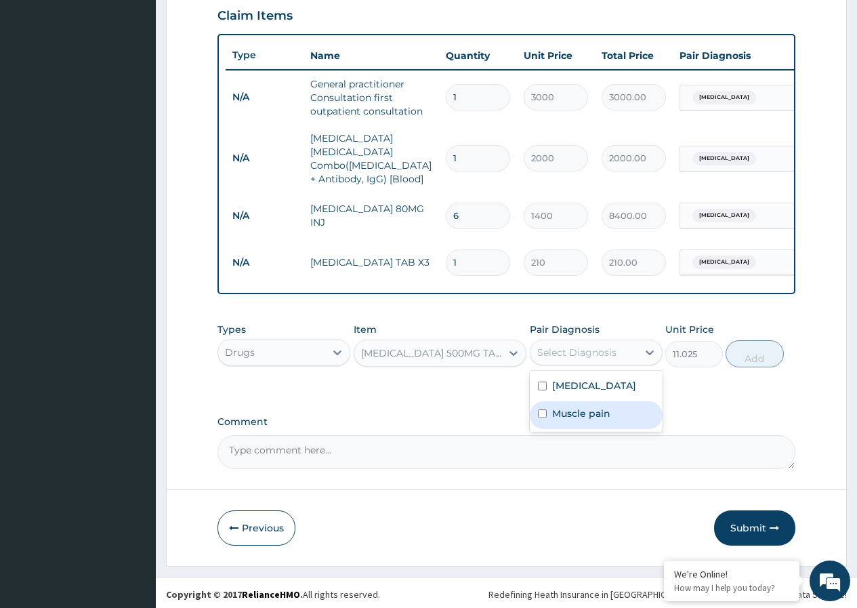
click at [541, 411] on input "checkbox" at bounding box center [542, 413] width 9 height 9
checkbox input "true"
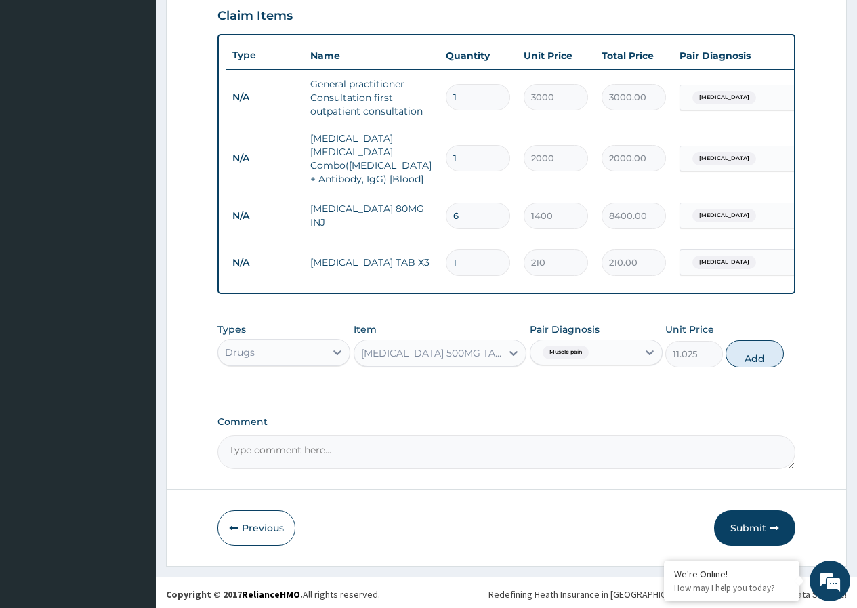
click at [758, 349] on button "Add" at bounding box center [755, 353] width 58 height 27
type input "0"
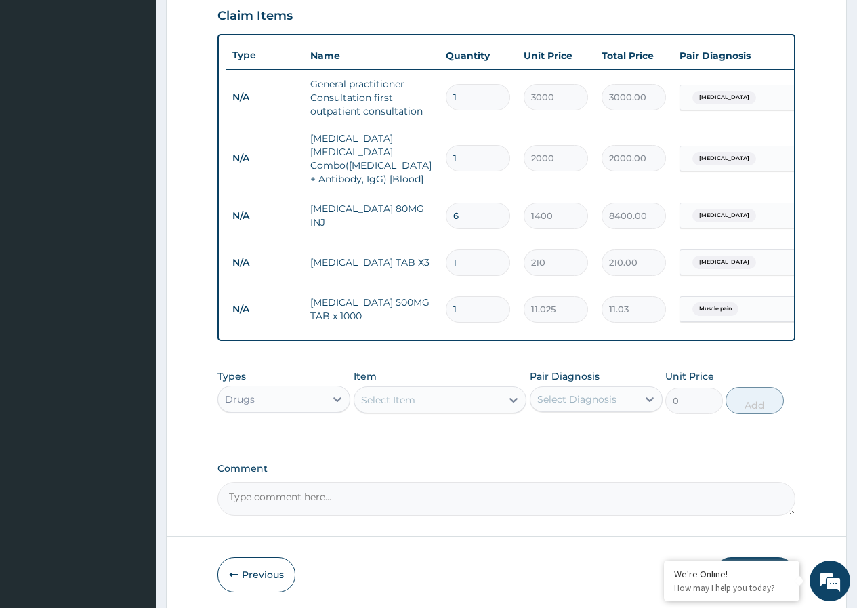
type input "0.00"
type input "1"
type input "11.03"
type input "18"
type input "198.45"
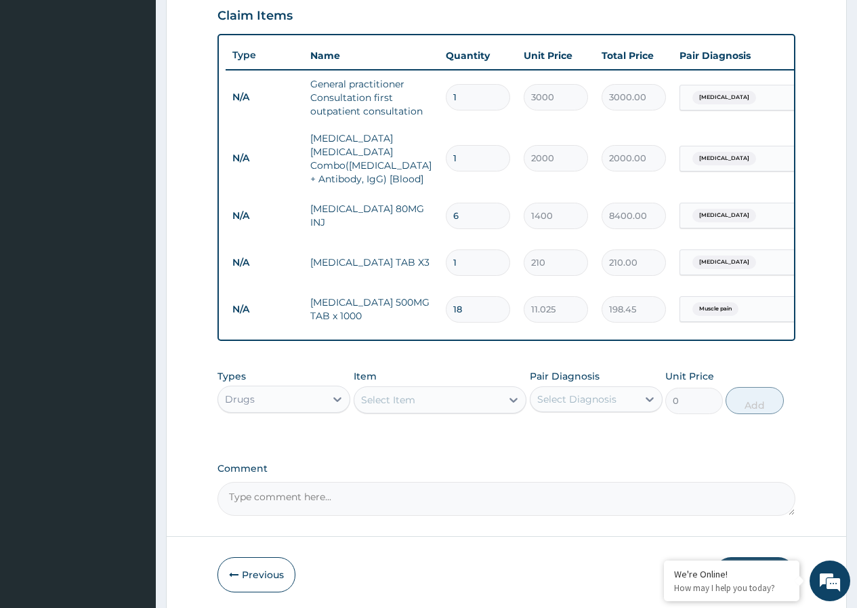
scroll to position [517, 0]
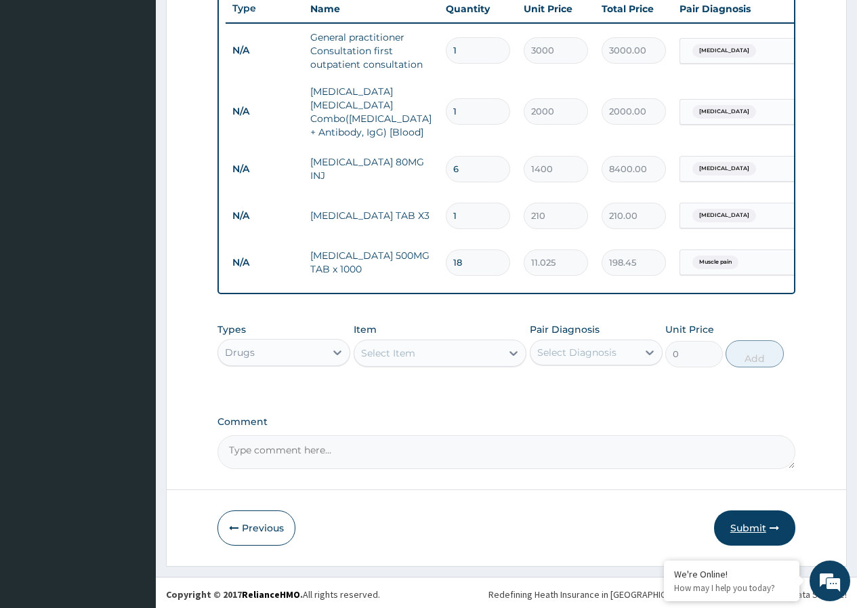
type input "18"
click at [758, 520] on button "Submit" at bounding box center [754, 527] width 81 height 35
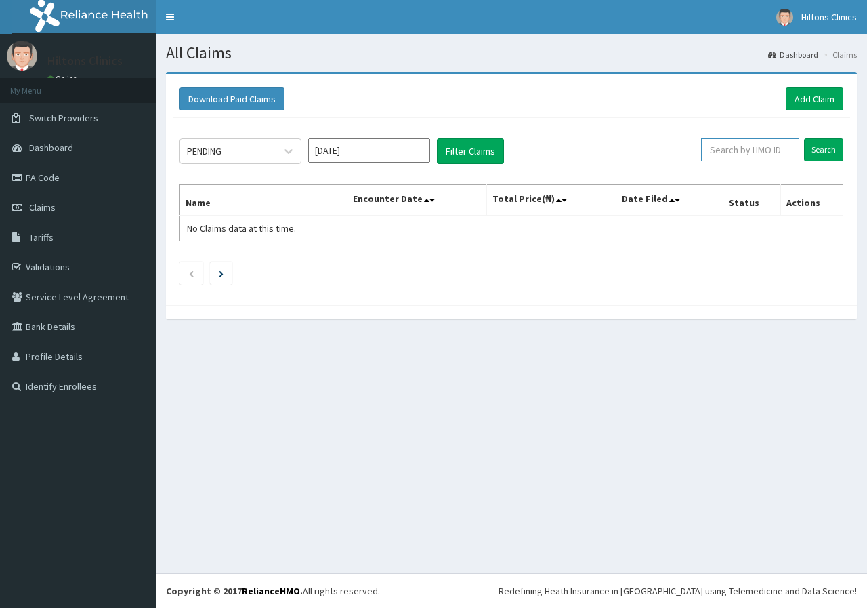
click at [735, 151] on input "text" at bounding box center [750, 149] width 98 height 23
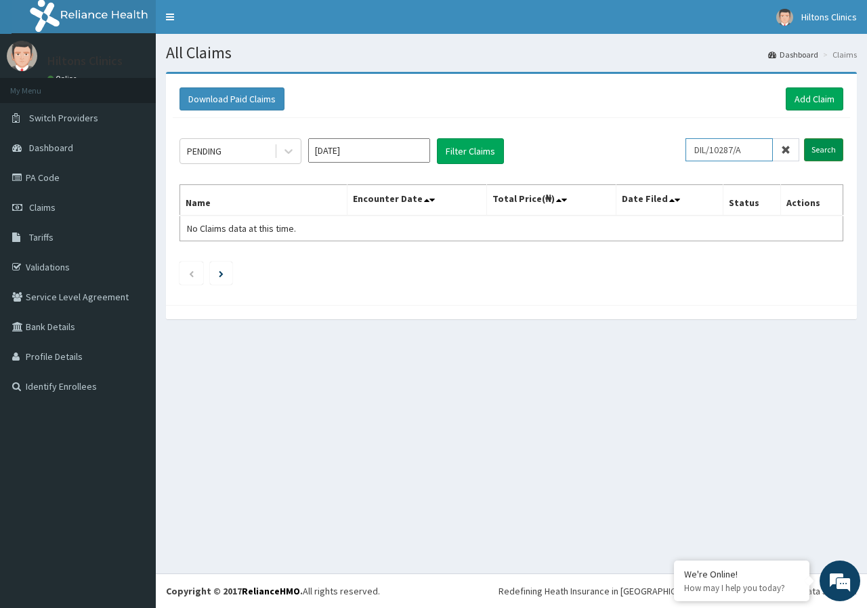
type input "DIL/10287/A"
click at [833, 145] on input "Search" at bounding box center [823, 149] width 39 height 23
